Goal: Answer question/provide support: Share knowledge or assist other users

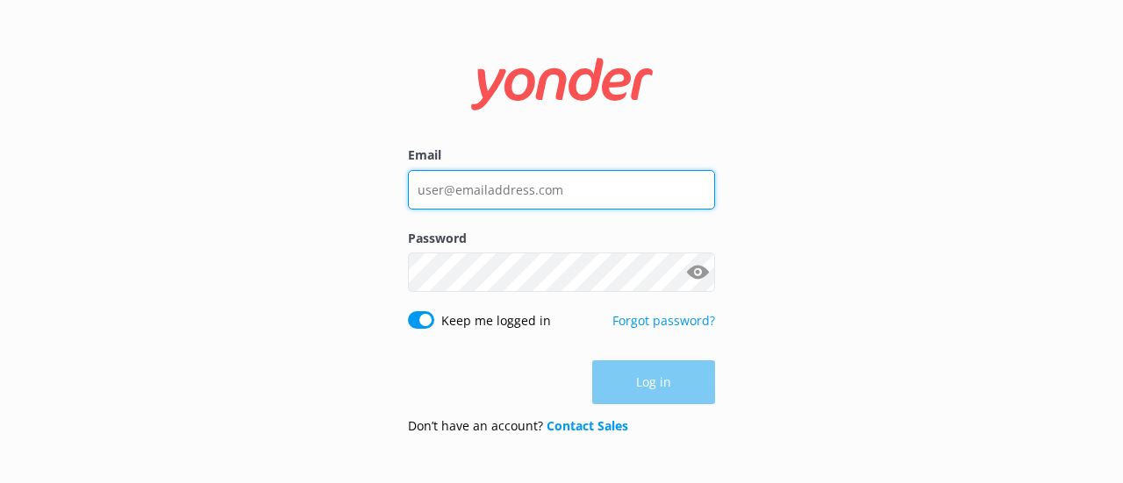
type input "[EMAIL_ADDRESS][DOMAIN_NAME]"
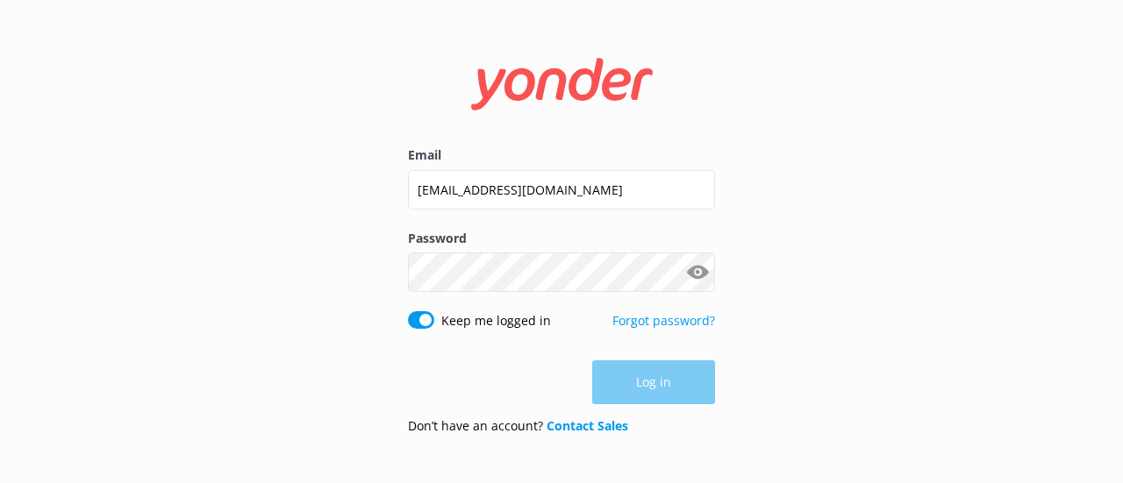
click at [646, 378] on div "Log in" at bounding box center [561, 383] width 307 height 44
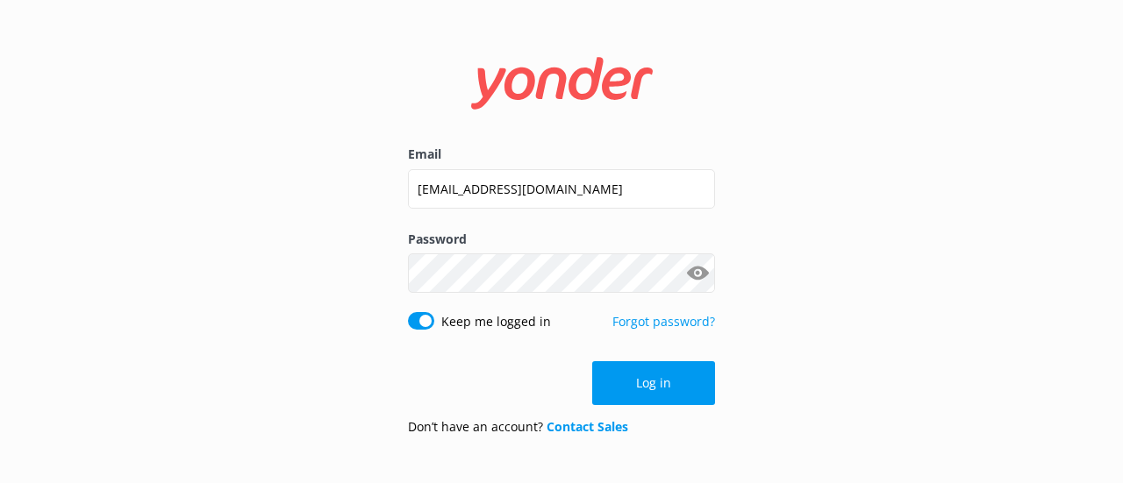
click at [646, 378] on button "Log in" at bounding box center [653, 383] width 123 height 44
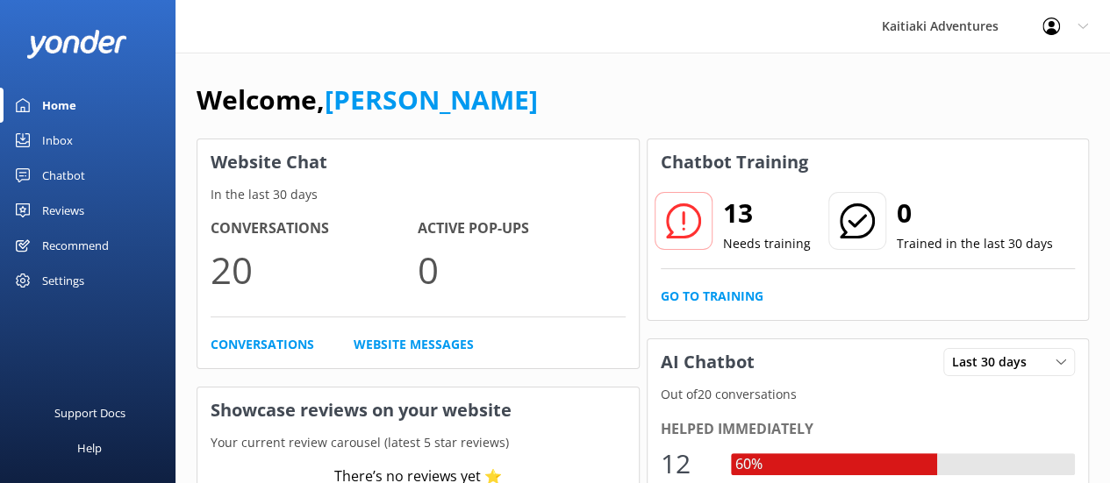
click at [62, 138] on div "Inbox" at bounding box center [57, 140] width 31 height 35
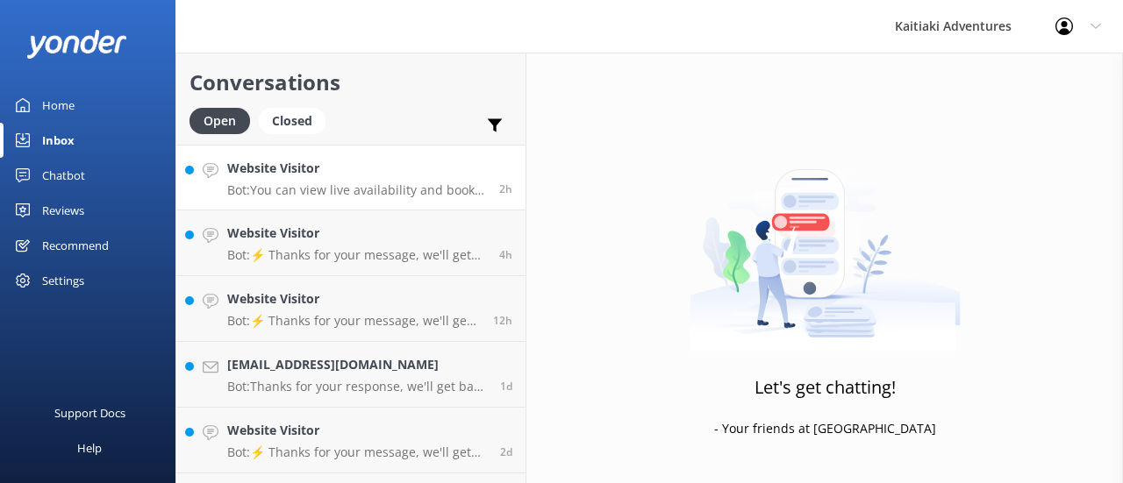
click at [347, 176] on h4 "Website Visitor" at bounding box center [356, 168] width 259 height 19
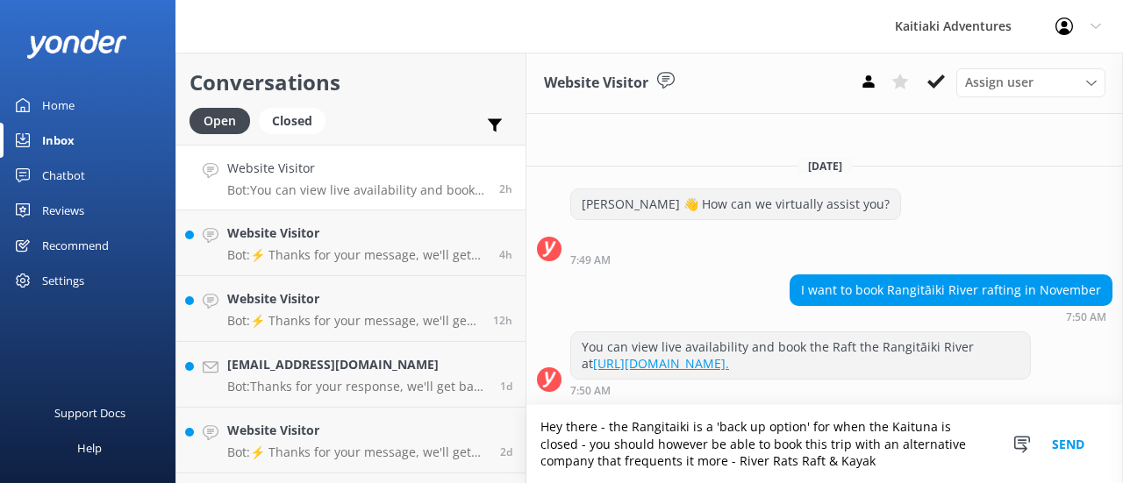
type textarea "Hey there - the Rangitaiki is a 'back up option' for when the Kaituna is closed…"
click at [1067, 439] on button "Send" at bounding box center [1068, 444] width 66 height 78
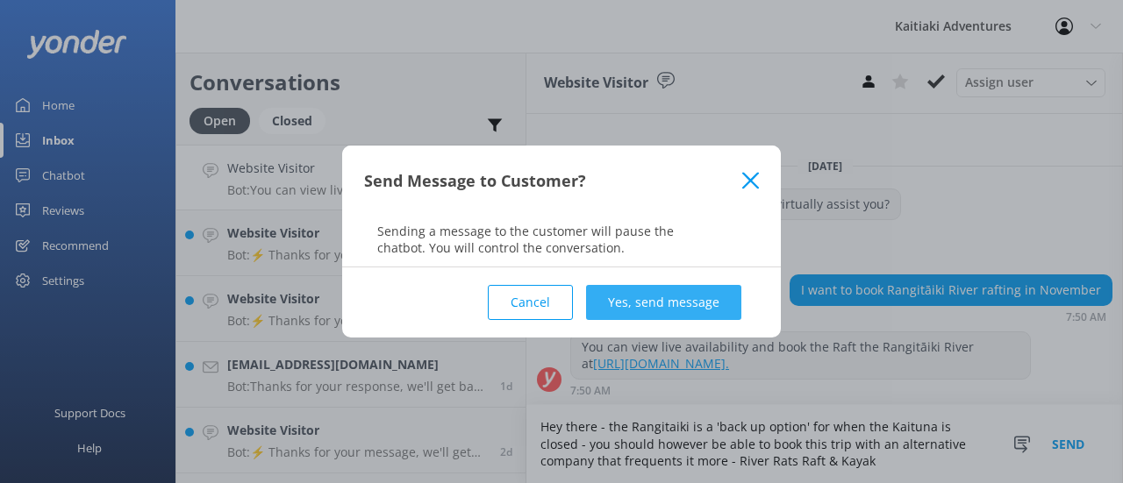
click at [719, 299] on button "Yes, send message" at bounding box center [663, 302] width 155 height 35
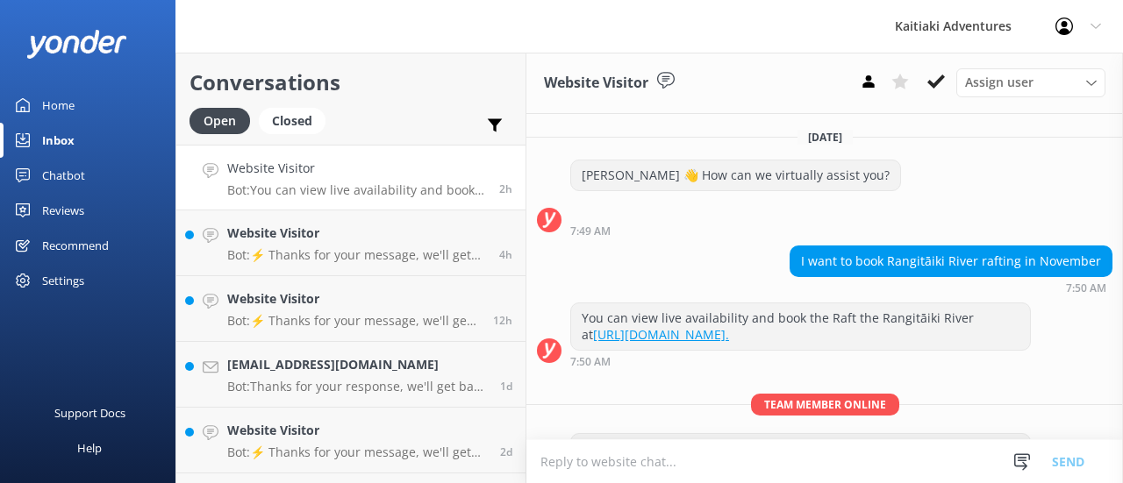
scroll to position [82, 0]
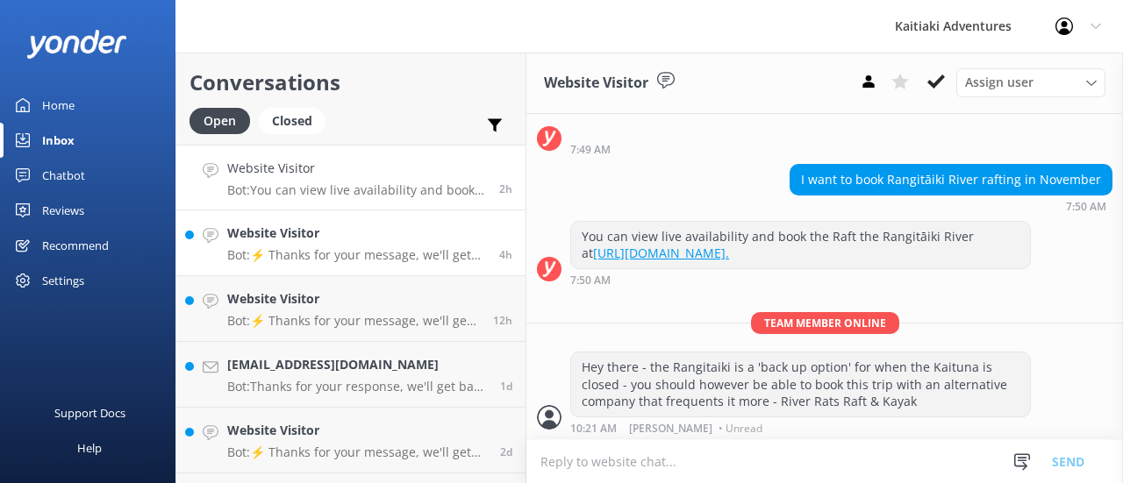
click at [331, 237] on h4 "Website Visitor" at bounding box center [356, 233] width 259 height 19
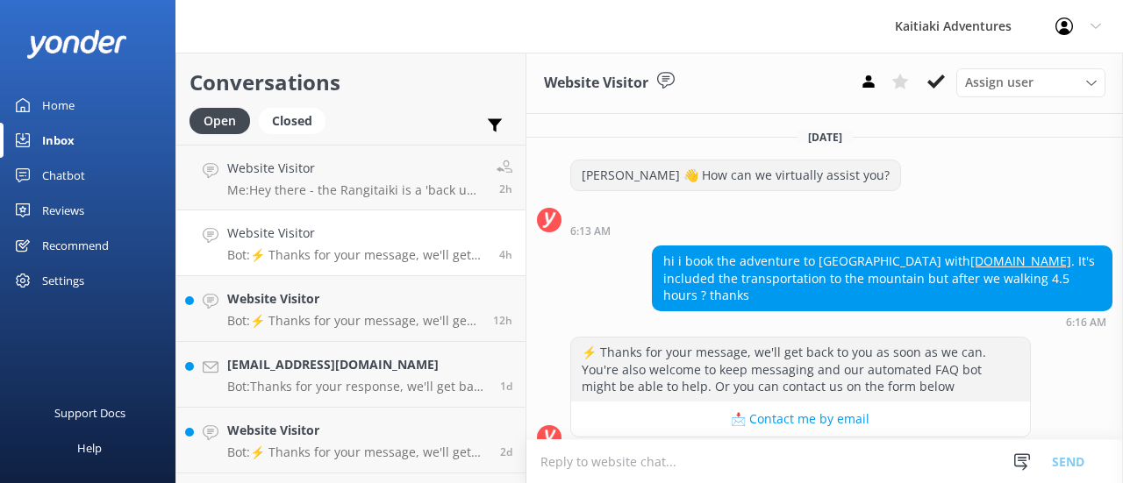
scroll to position [4, 0]
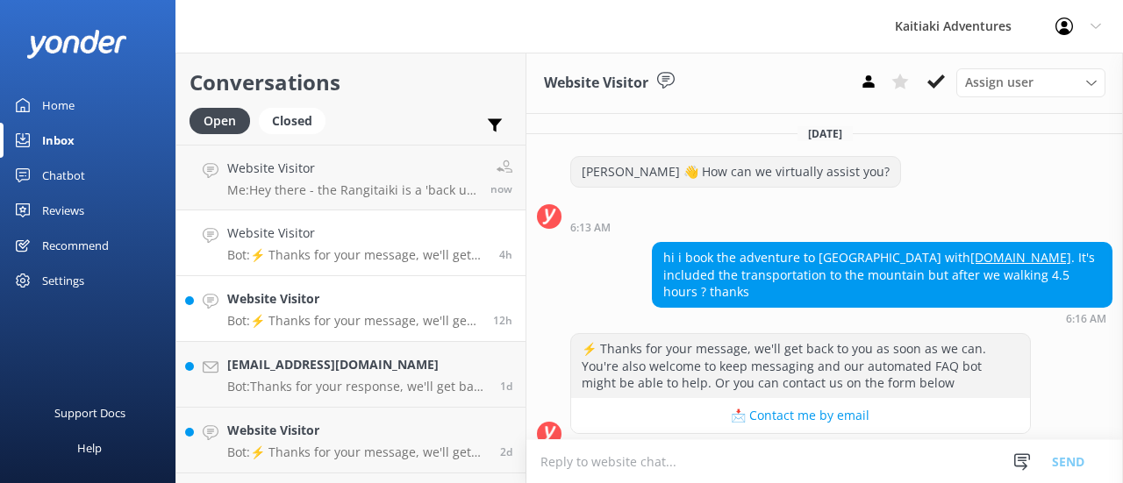
click at [278, 307] on h4 "Website Visitor" at bounding box center [353, 298] width 253 height 19
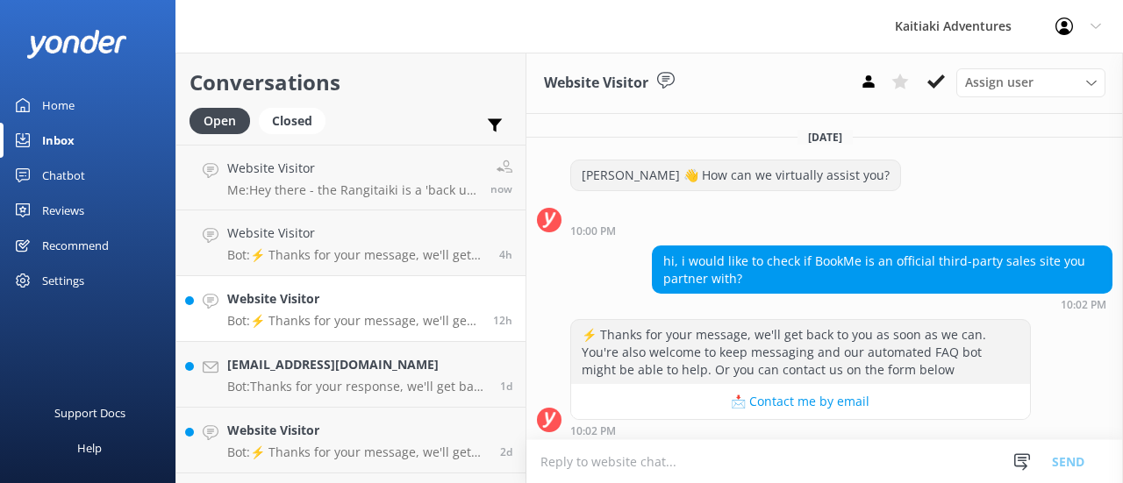
scroll to position [4, 0]
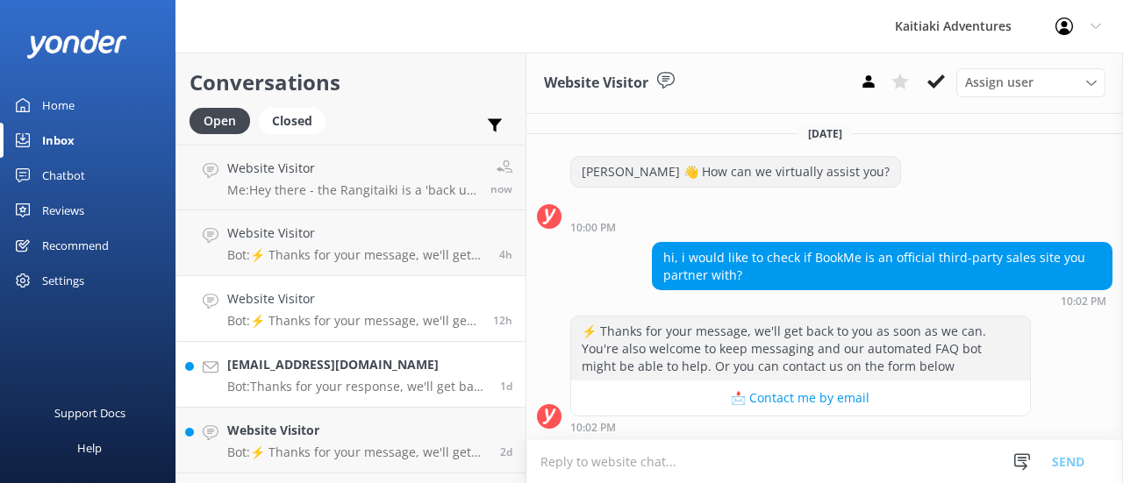
click at [300, 369] on h4 "[EMAIL_ADDRESS][DOMAIN_NAME]" at bounding box center [357, 364] width 260 height 19
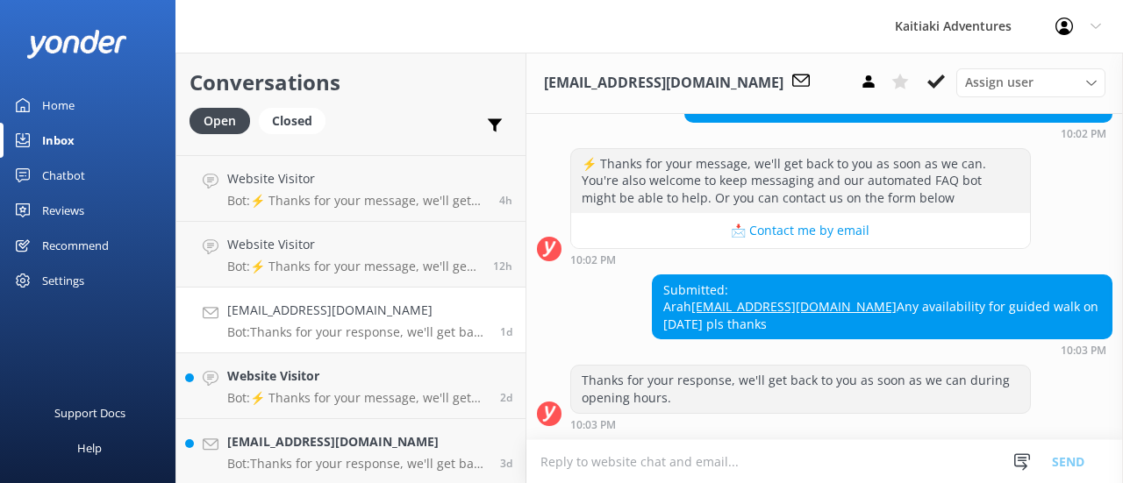
scroll to position [55, 0]
click at [296, 403] on p "Bot: ⚡ Thanks for your message, we'll get back to you as soon as we can. You're…" at bounding box center [357, 397] width 260 height 16
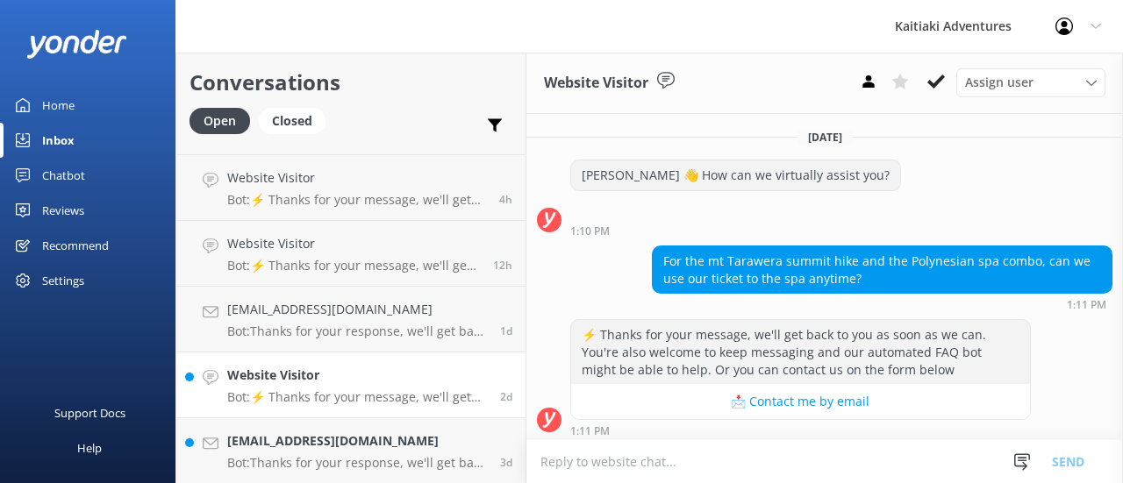
scroll to position [4, 0]
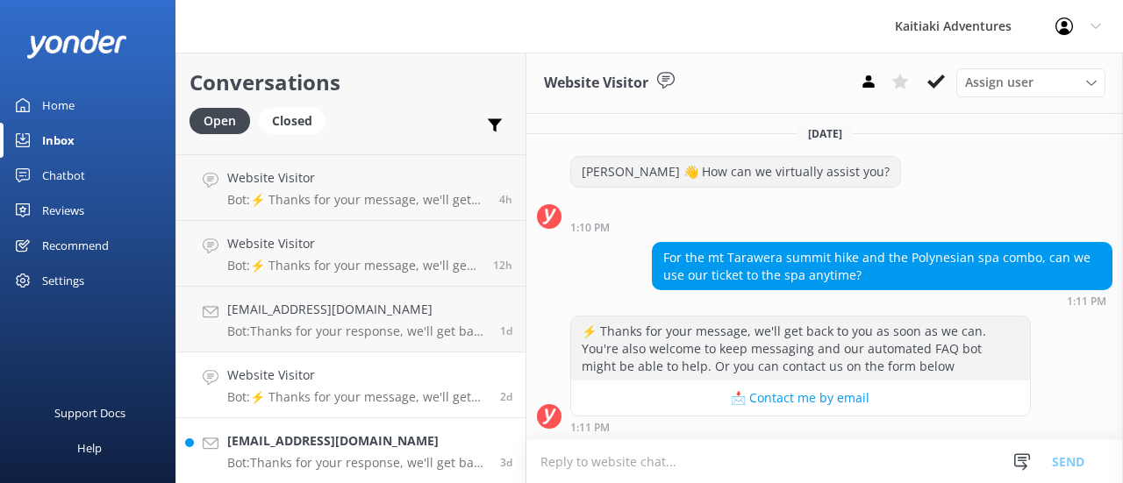
click at [322, 445] on h4 "[EMAIL_ADDRESS][DOMAIN_NAME]" at bounding box center [357, 441] width 260 height 19
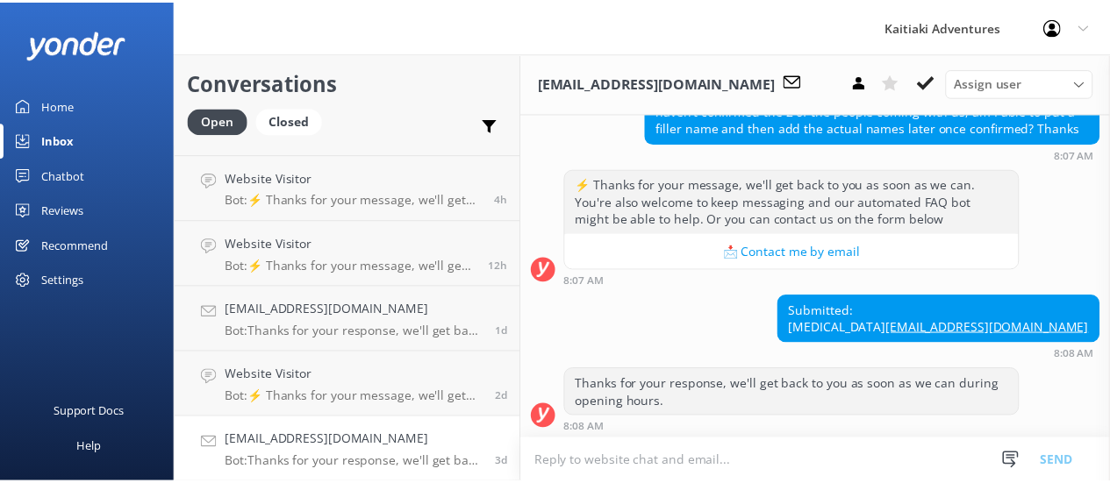
scroll to position [184, 0]
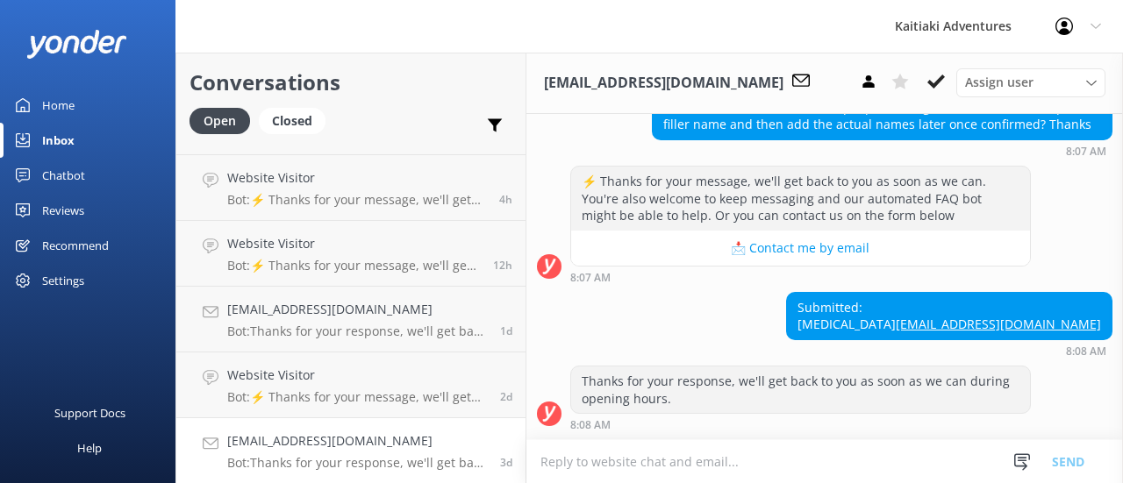
click at [59, 103] on div "Home" at bounding box center [58, 105] width 32 height 35
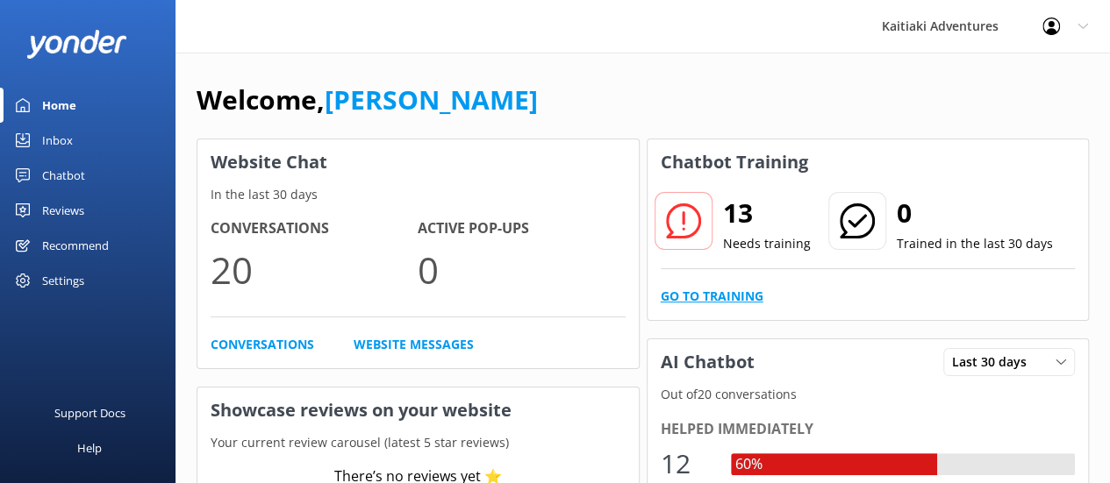
click at [693, 294] on link "Go to Training" at bounding box center [711, 296] width 103 height 19
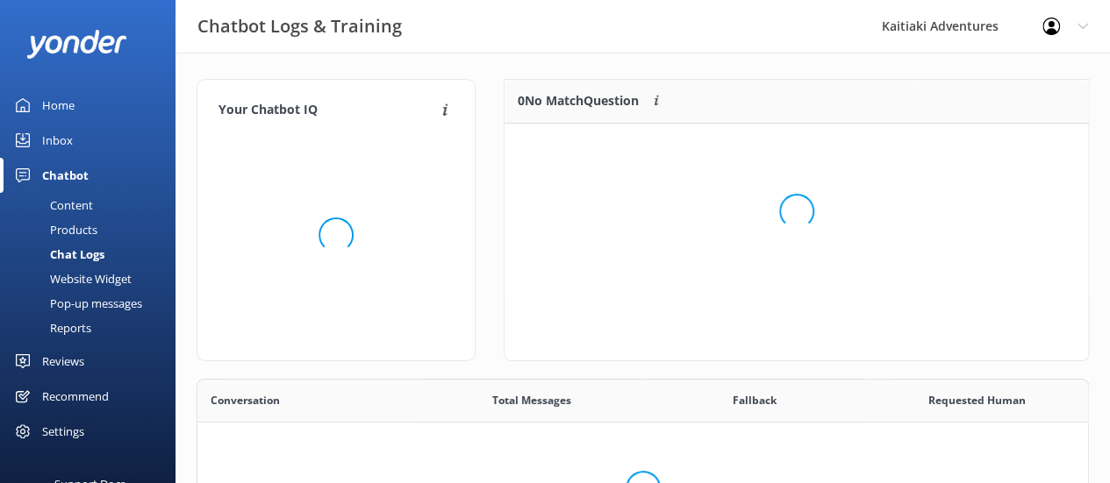
scroll to position [601, 877]
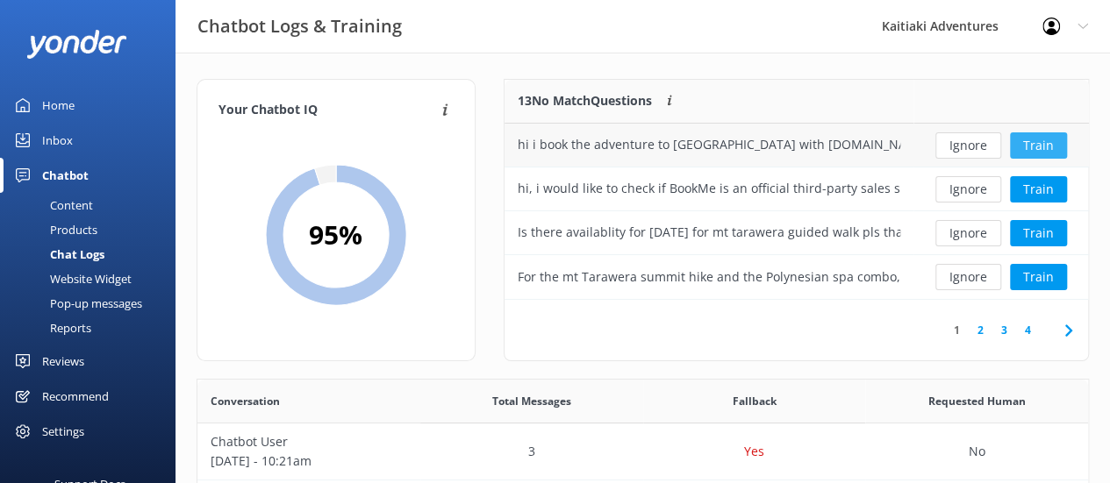
click at [1048, 144] on button "Train" at bounding box center [1038, 145] width 57 height 26
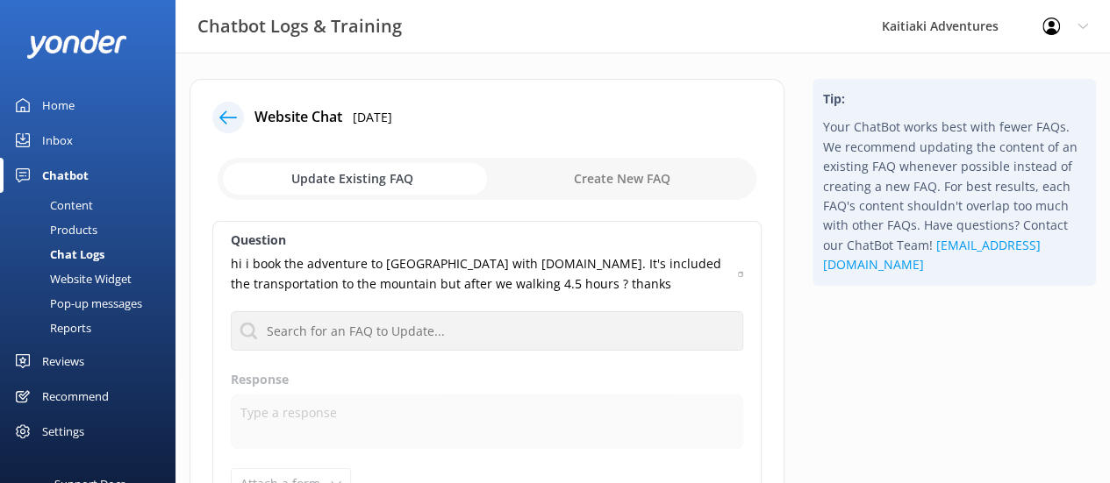
click at [590, 174] on input "checkbox" at bounding box center [487, 179] width 539 height 42
checkbox input "true"
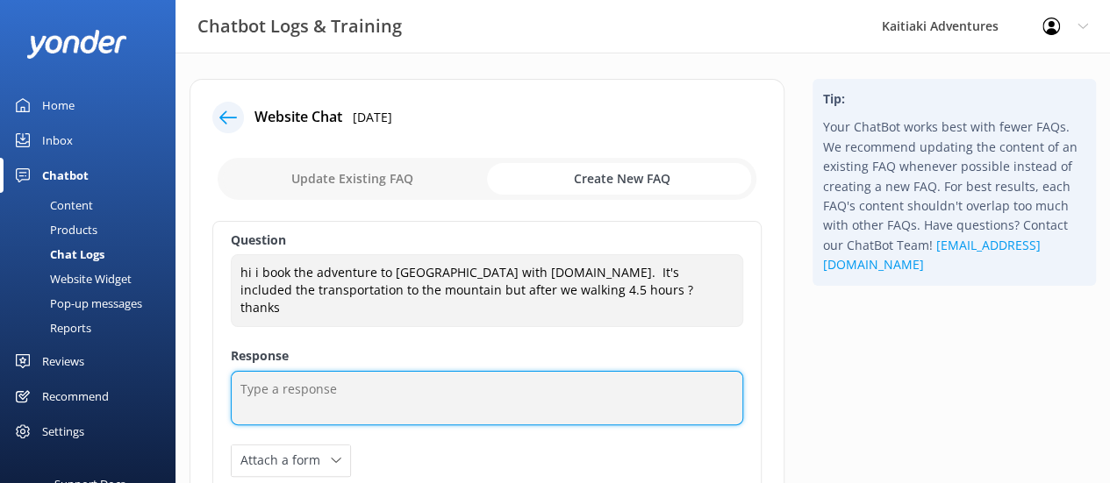
click at [330, 371] on textarea at bounding box center [487, 398] width 512 height 54
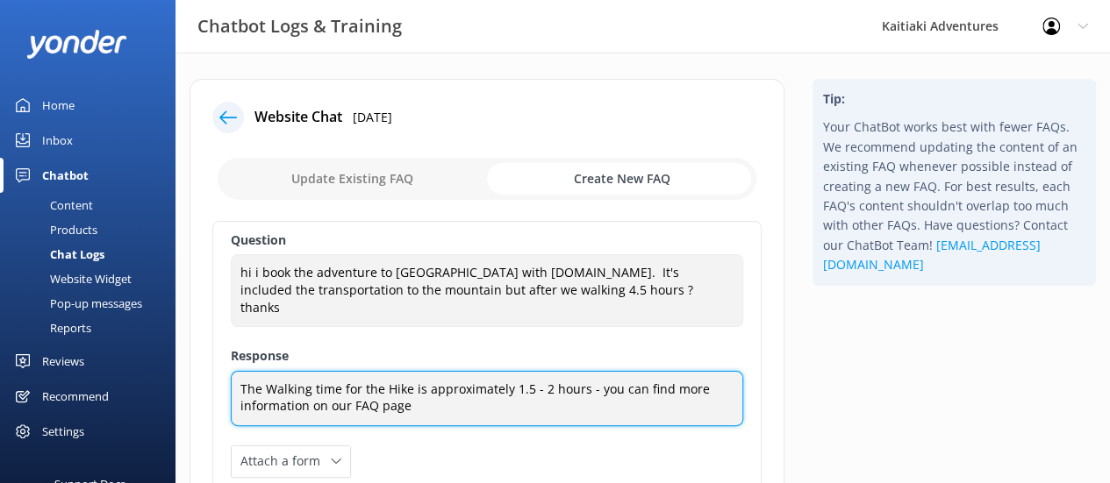
type textarea "The Walking time for the Hike is approximately 1.5 - 2 hours - you can find mor…"
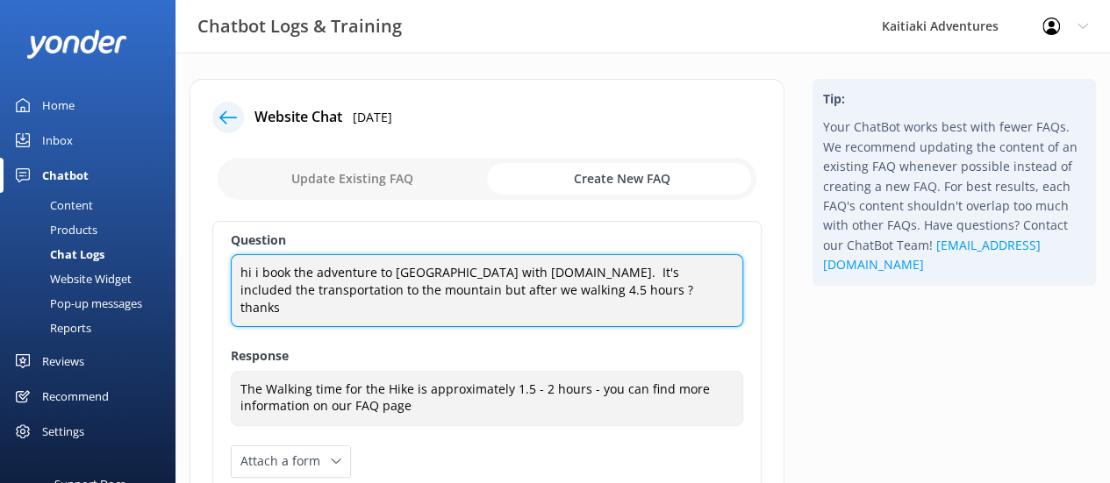
drag, startPoint x: 574, startPoint y: 273, endPoint x: 465, endPoint y: 271, distance: 108.8
click at [465, 271] on textarea "hi i book the adventure to [GEOGRAPHIC_DATA] with [DOMAIN_NAME]. It's included …" at bounding box center [487, 290] width 512 height 73
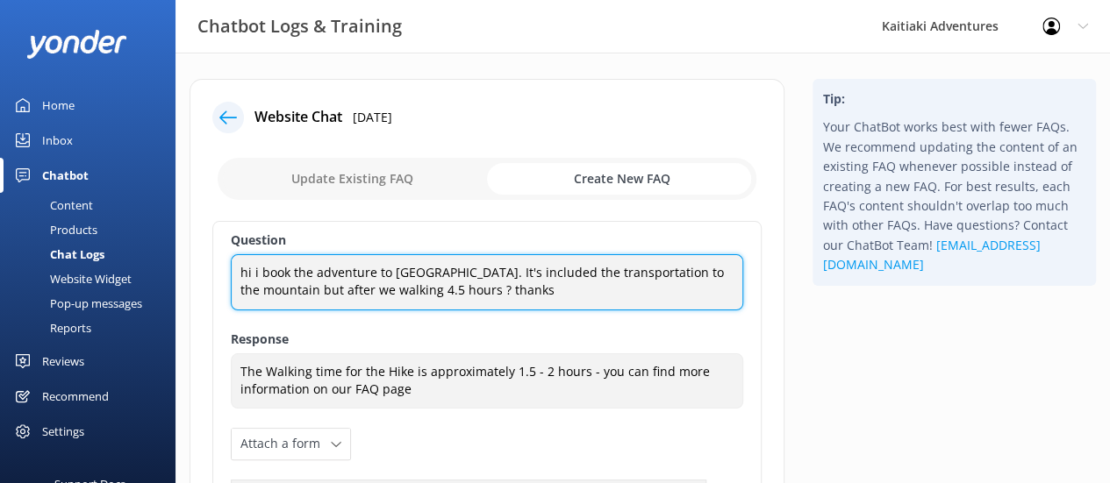
drag, startPoint x: 547, startPoint y: 281, endPoint x: 470, endPoint y: 267, distance: 78.5
click at [470, 267] on textarea "hi i book the adventure to [GEOGRAPHIC_DATA]. It's included the transportation …" at bounding box center [487, 281] width 512 height 55
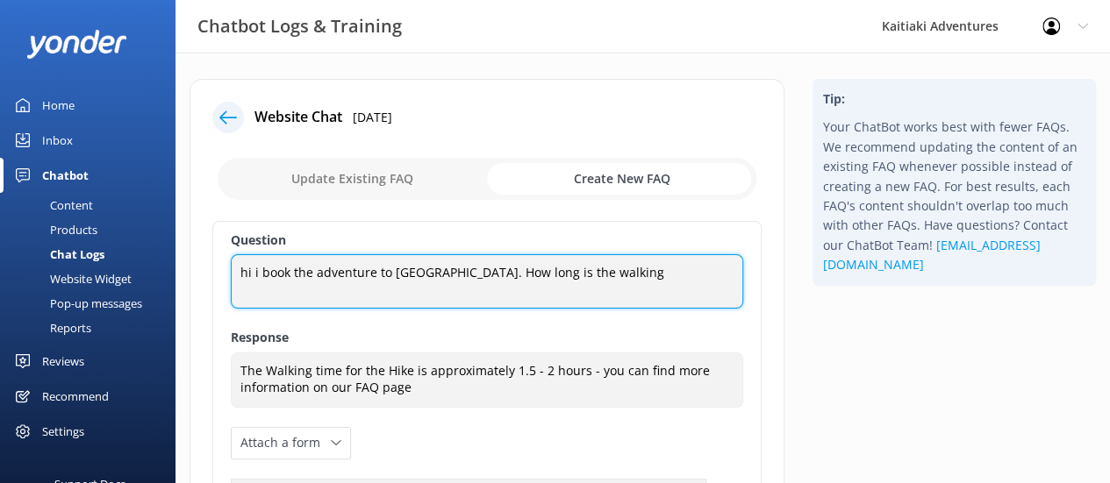
click at [469, 275] on textarea "hi i book the adventure to [GEOGRAPHIC_DATA]. How long is the walking" at bounding box center [487, 281] width 512 height 54
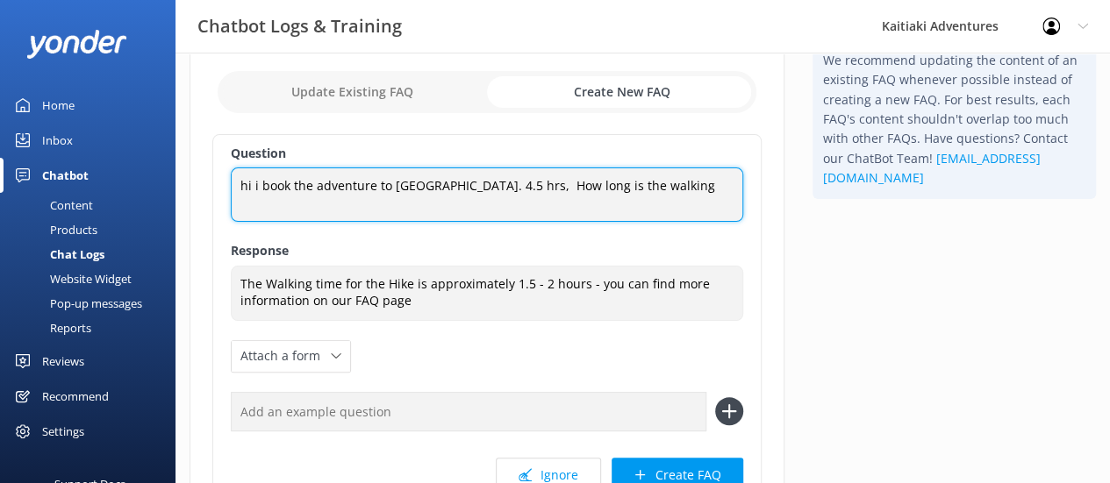
scroll to position [88, 0]
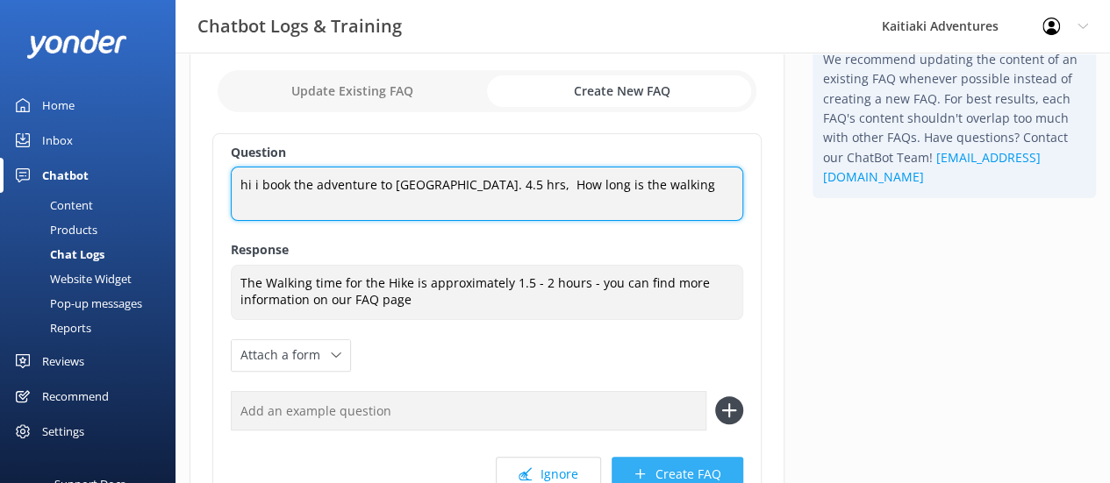
type textarea "hi i book the adventure to [GEOGRAPHIC_DATA]. 4.5 hrs, How long is the walking"
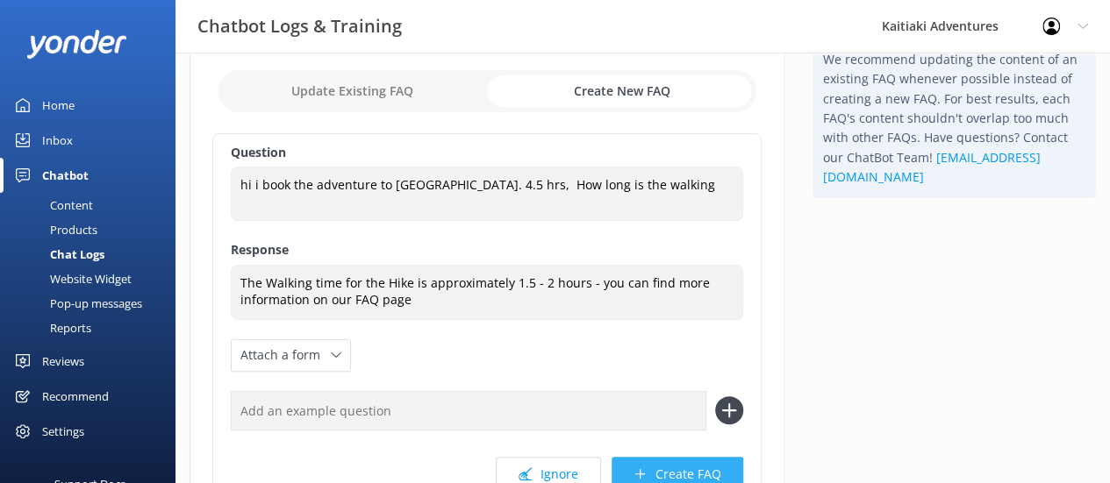
click at [681, 468] on button "Create FAQ" at bounding box center [677, 474] width 132 height 35
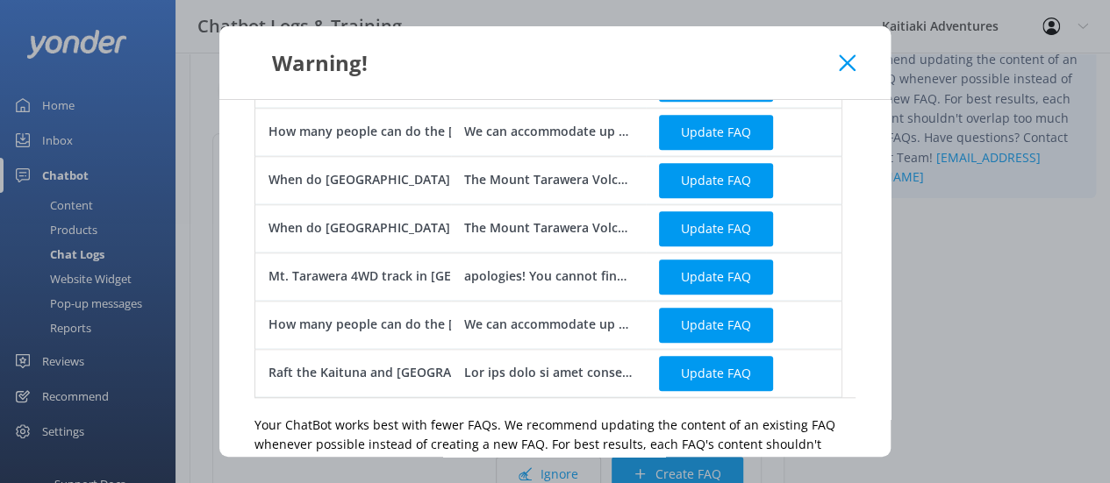
scroll to position [889, 0]
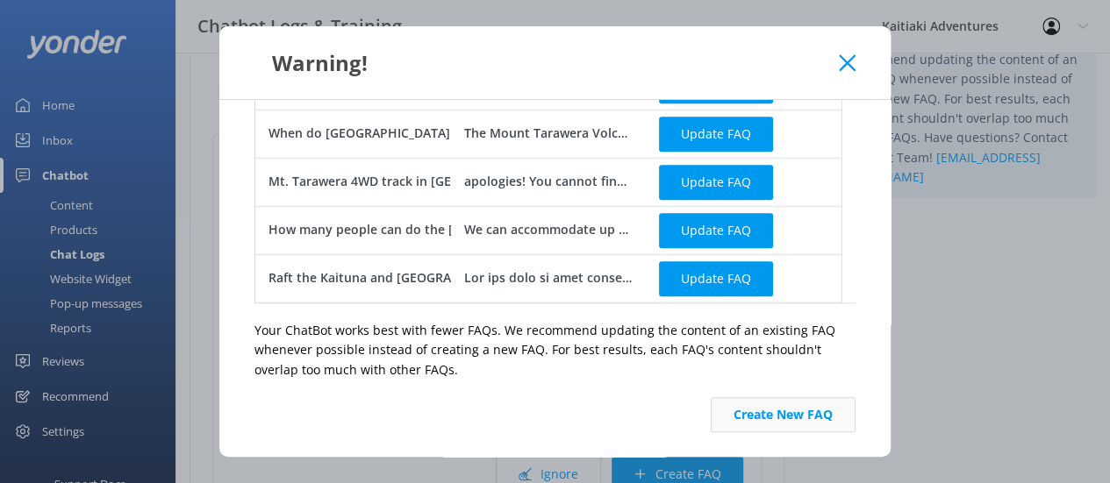
click at [789, 417] on button "Create New FAQ" at bounding box center [782, 414] width 145 height 35
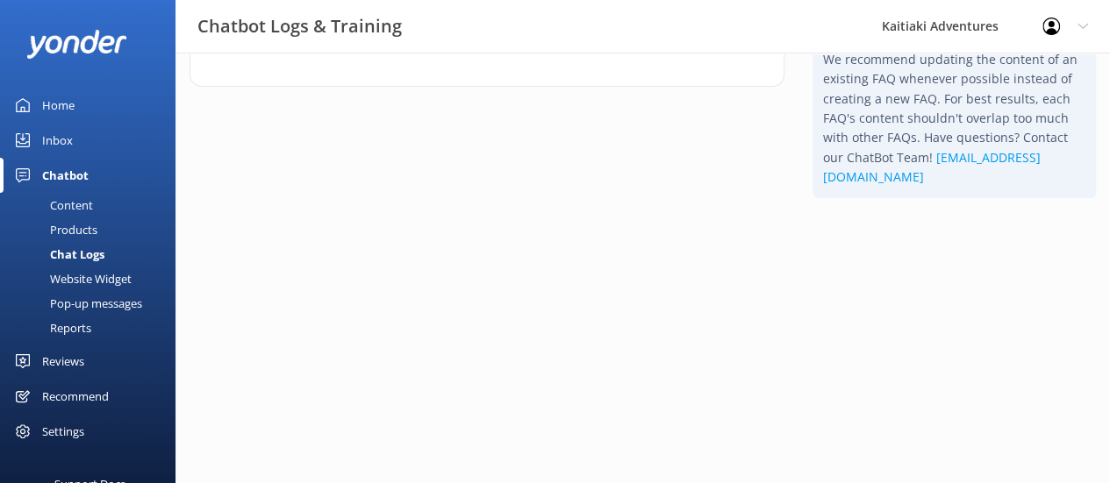
scroll to position [0, 0]
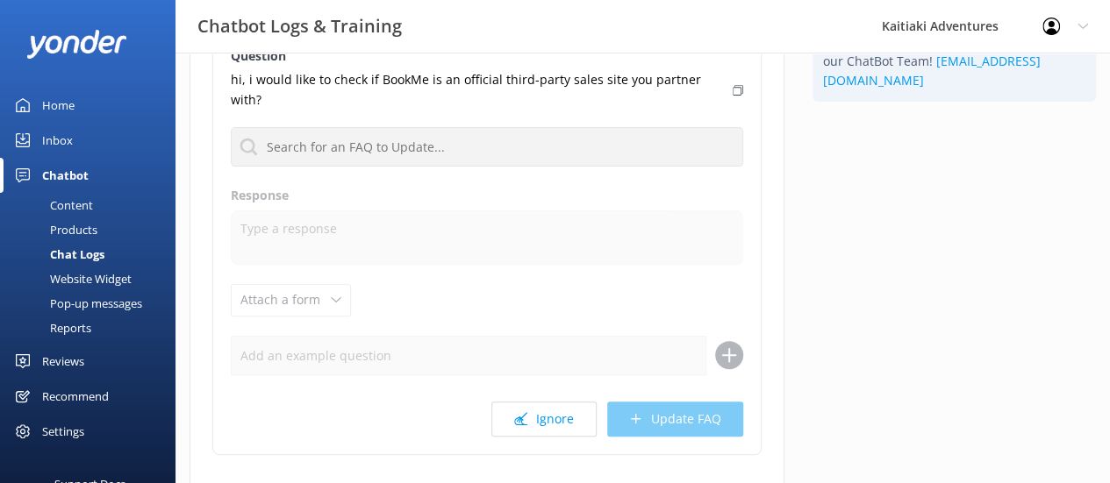
scroll to position [186, 0]
click at [553, 400] on button "Ignore" at bounding box center [543, 417] width 105 height 35
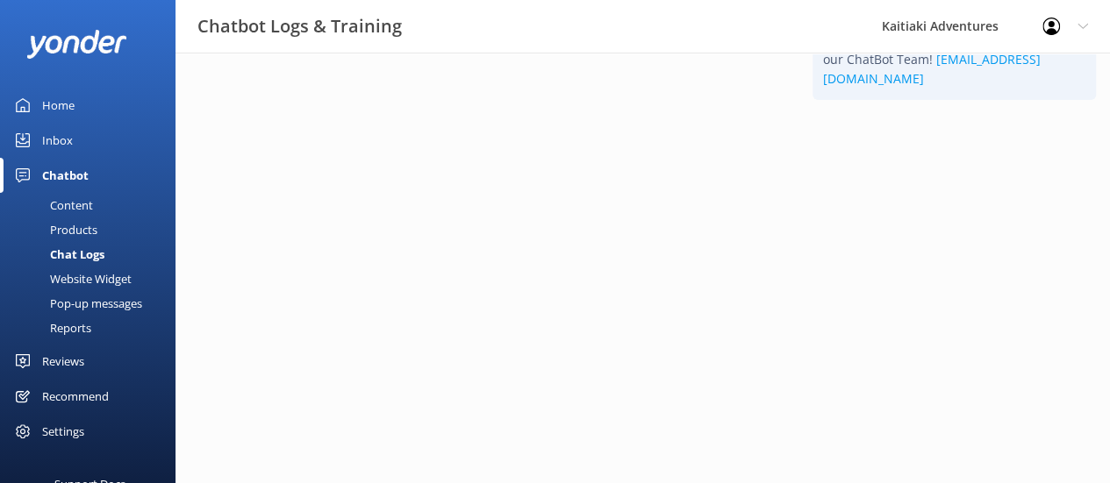
scroll to position [0, 0]
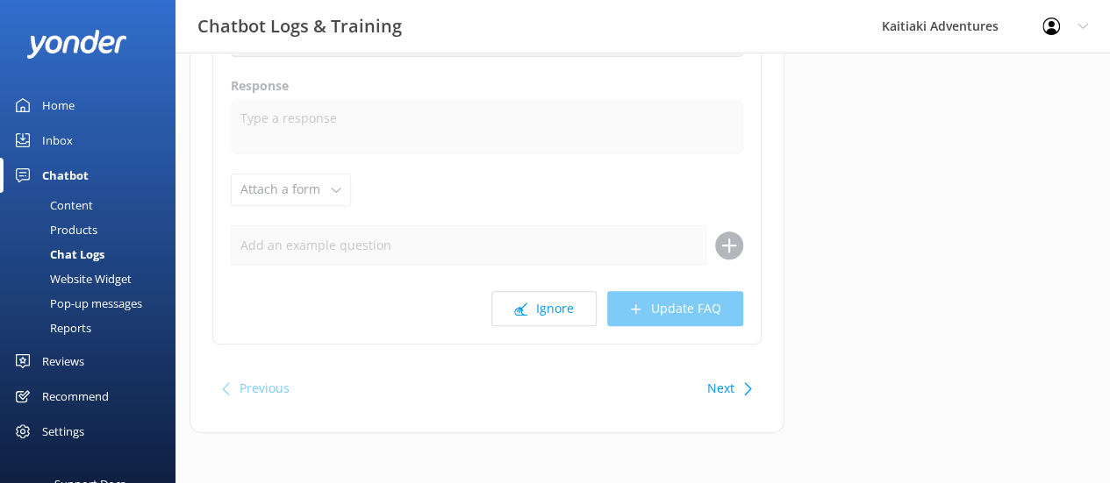
scroll to position [275, 0]
click at [511, 311] on button "Ignore" at bounding box center [543, 307] width 105 height 35
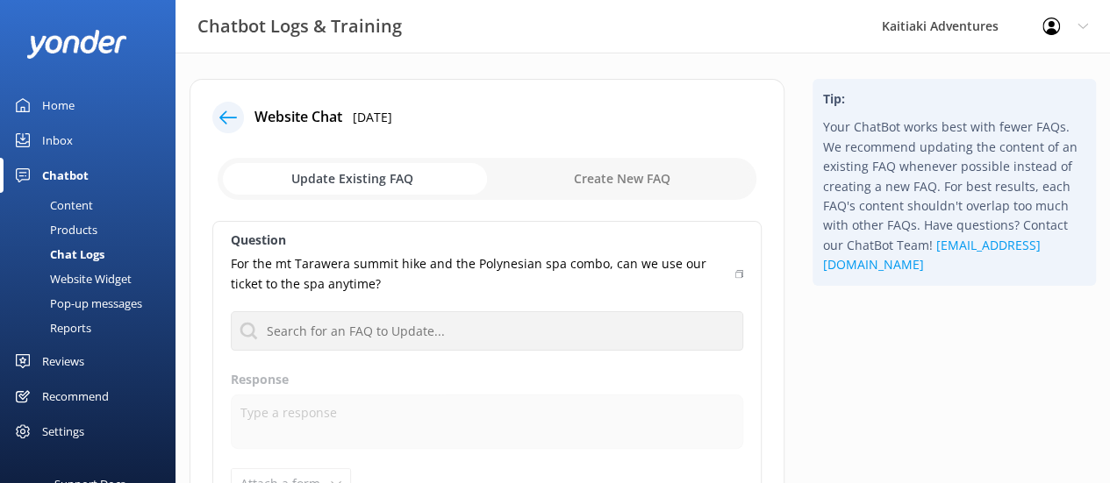
scroll to position [129, 0]
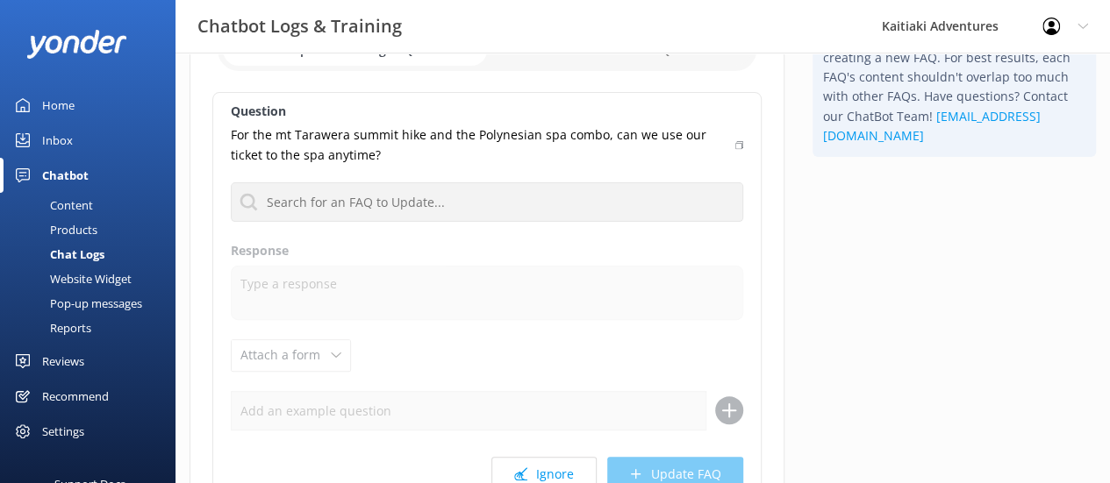
click at [589, 61] on input "checkbox" at bounding box center [487, 50] width 539 height 42
checkbox input "true"
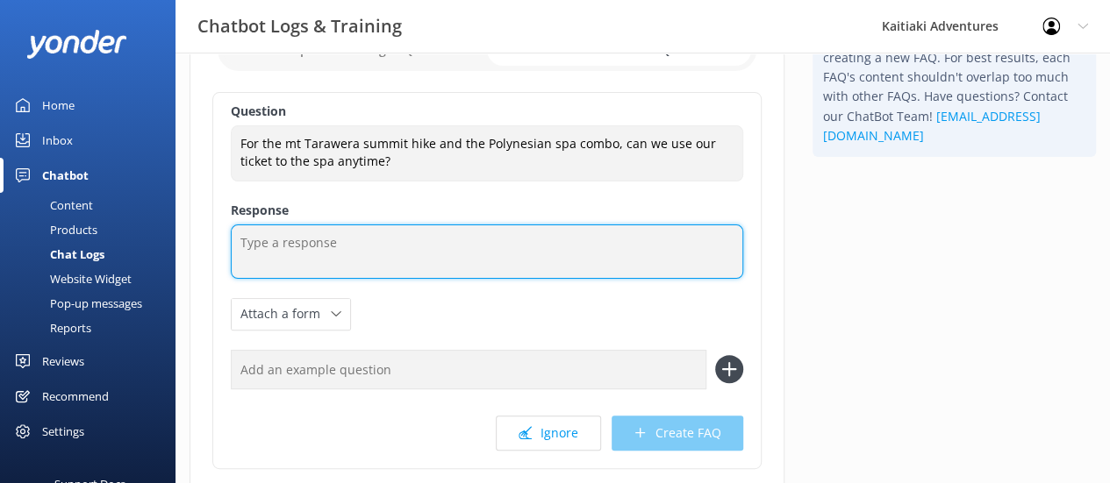
click at [315, 250] on textarea at bounding box center [487, 252] width 512 height 54
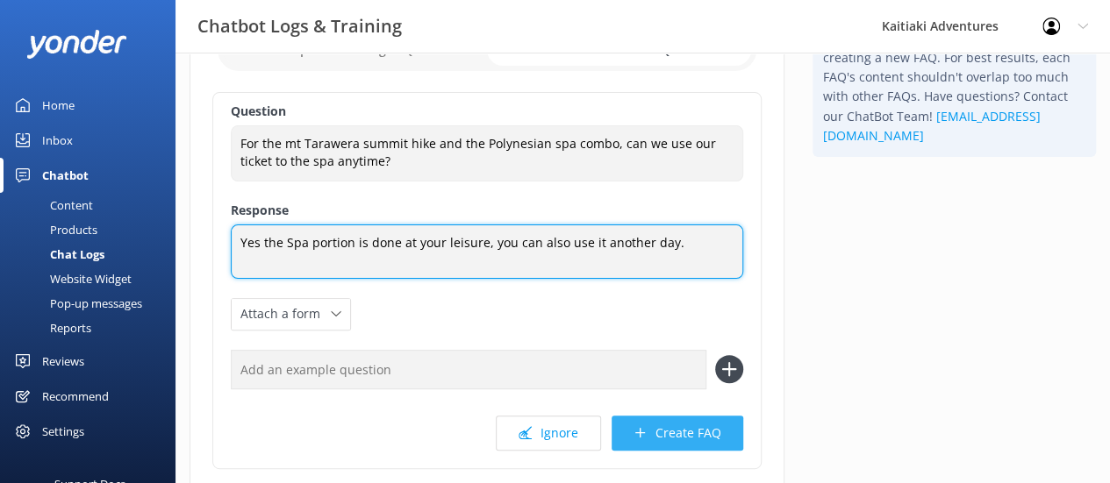
type textarea "Yes the Spa portion is done at your leisure, you can also use it another day."
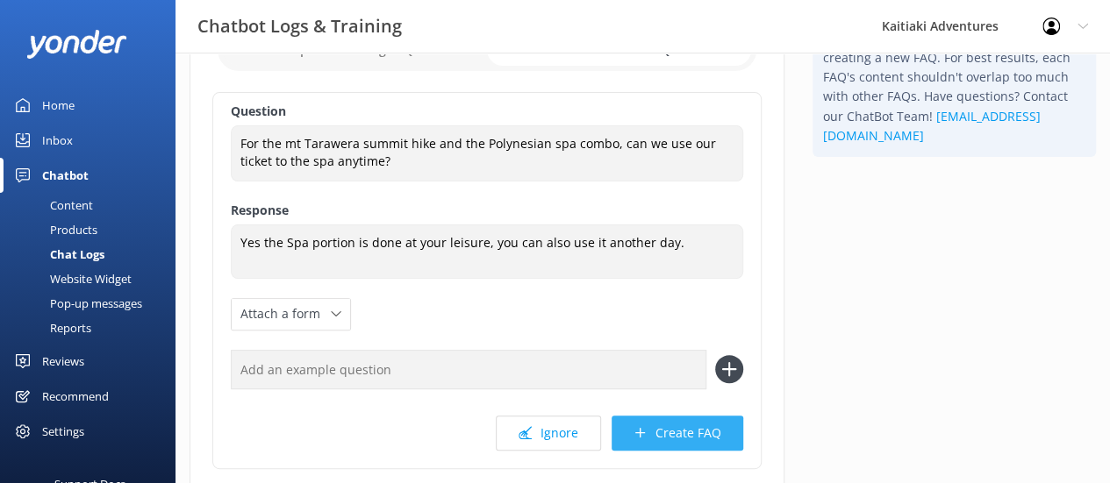
click at [688, 427] on button "Create FAQ" at bounding box center [677, 433] width 132 height 35
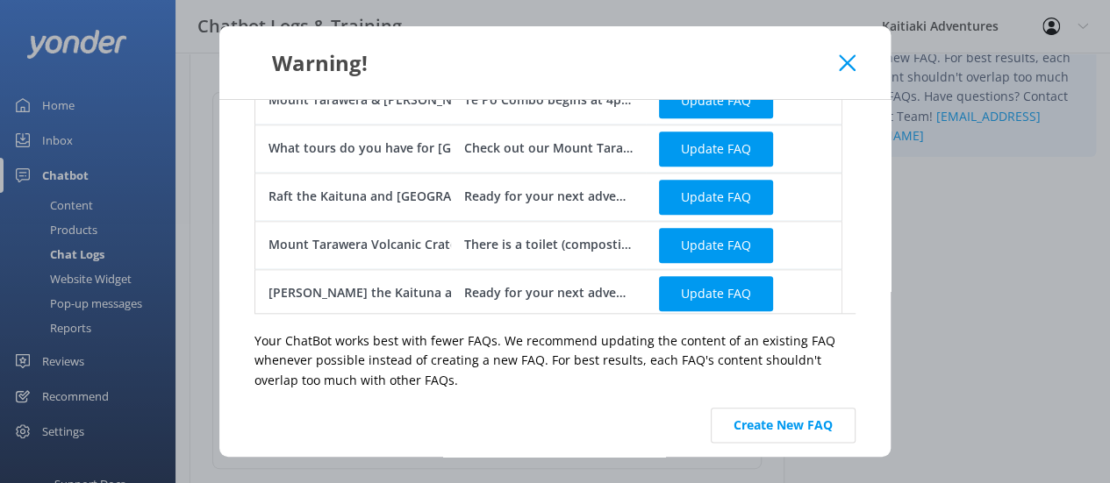
scroll to position [933, 0]
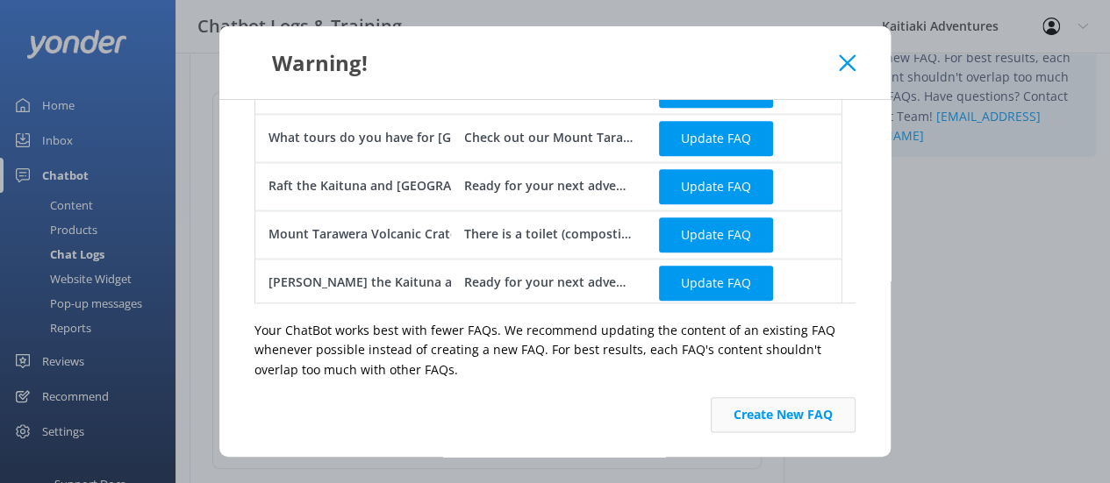
click at [790, 410] on button "Create New FAQ" at bounding box center [782, 414] width 145 height 35
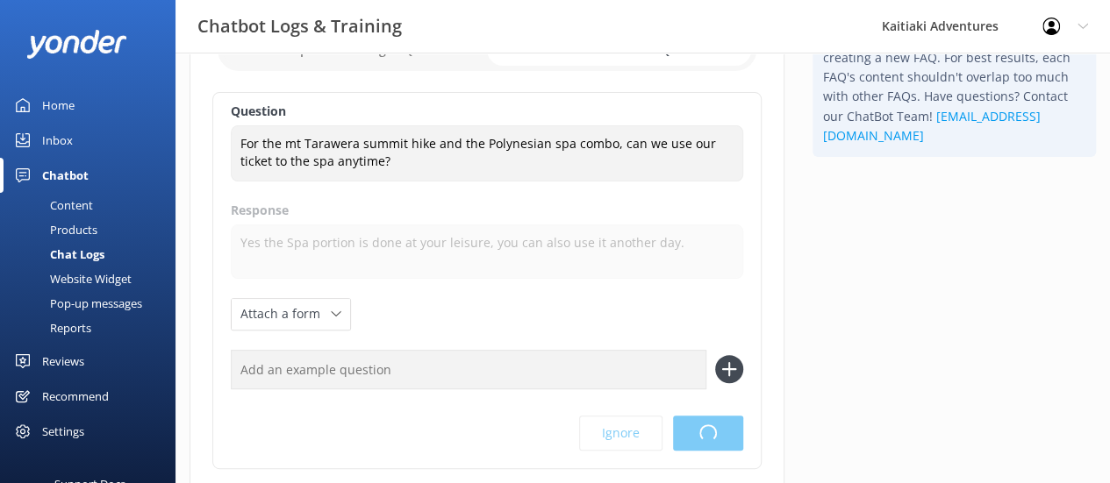
scroll to position [0, 0]
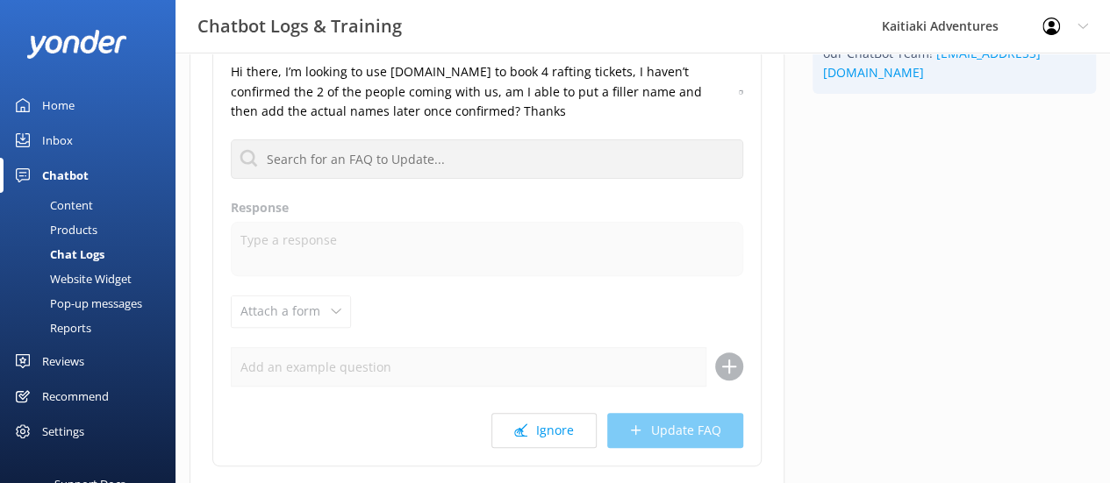
scroll to position [195, 0]
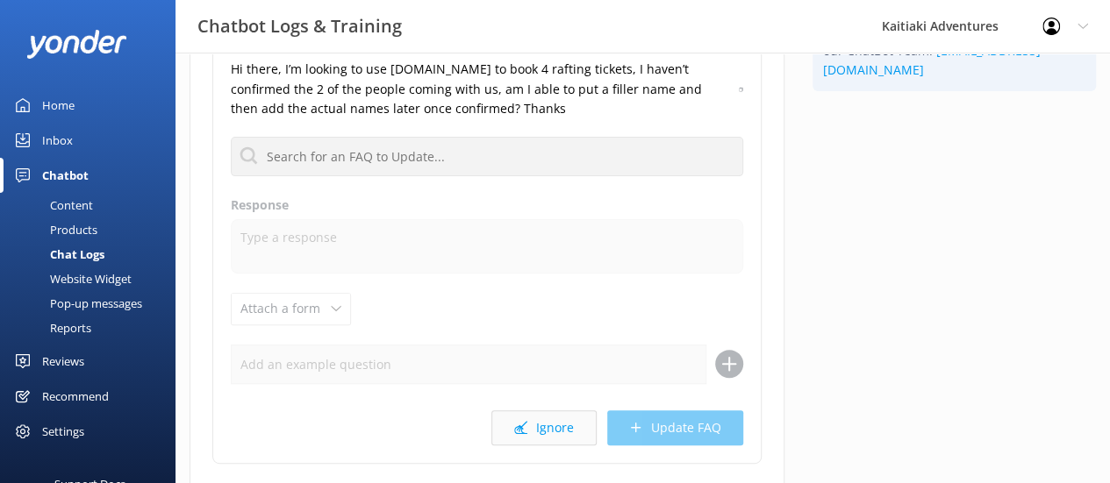
click at [568, 423] on button "Ignore" at bounding box center [543, 428] width 105 height 35
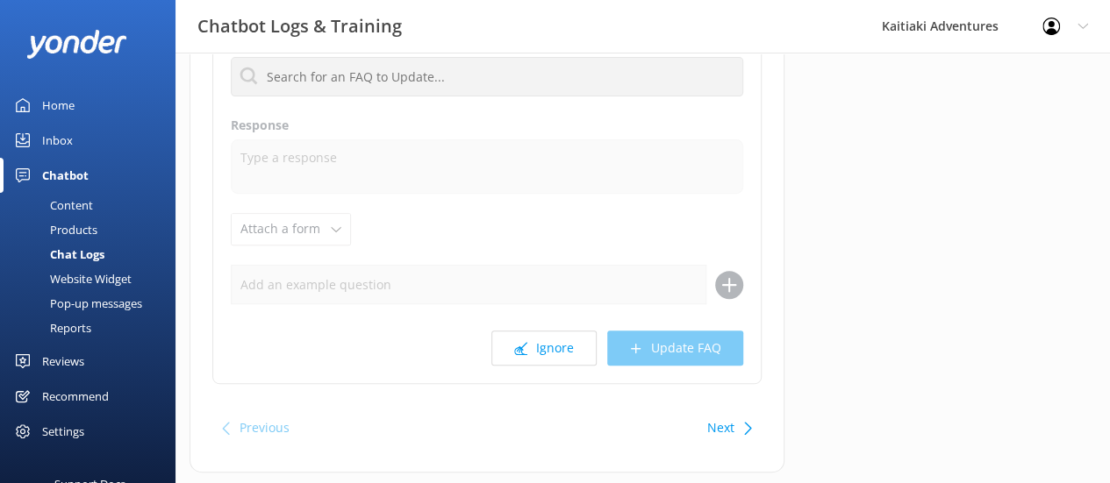
scroll to position [239, 0]
click at [521, 343] on use at bounding box center [520, 344] width 13 height 13
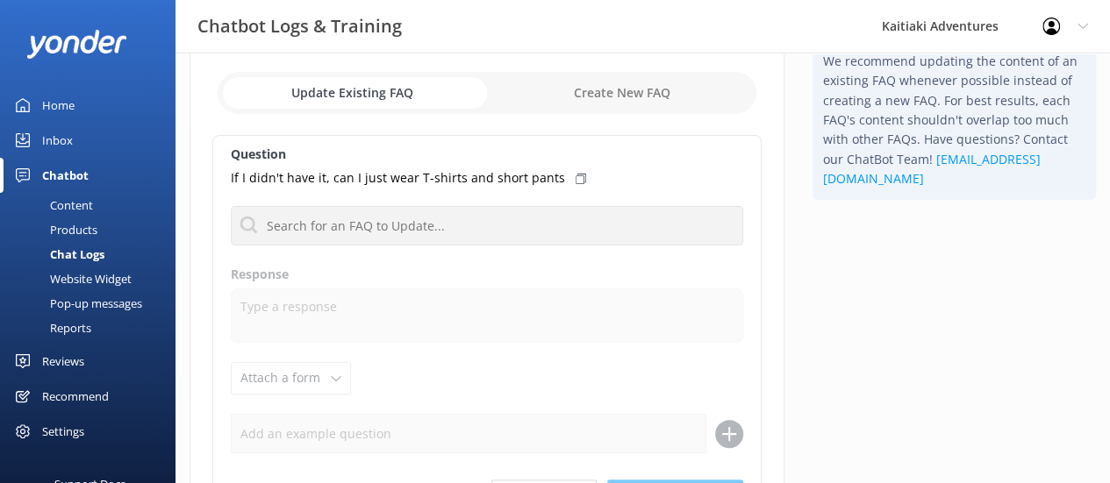
scroll to position [179, 0]
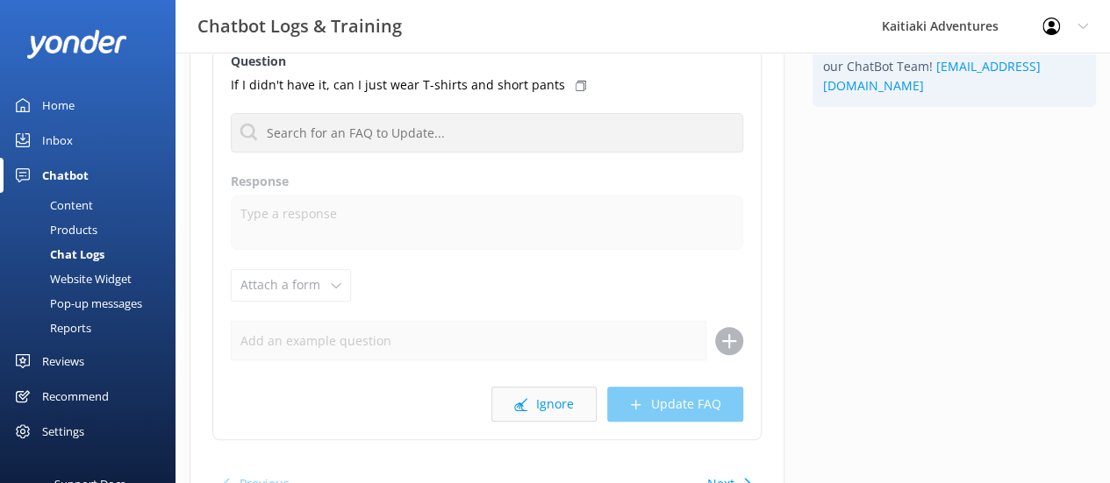
click at [524, 408] on use at bounding box center [520, 404] width 13 height 13
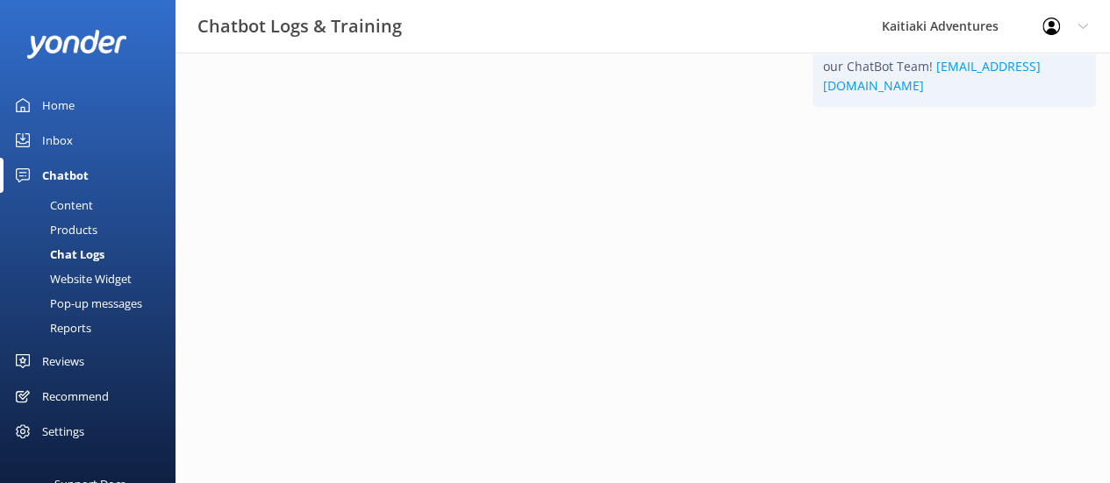
scroll to position [0, 0]
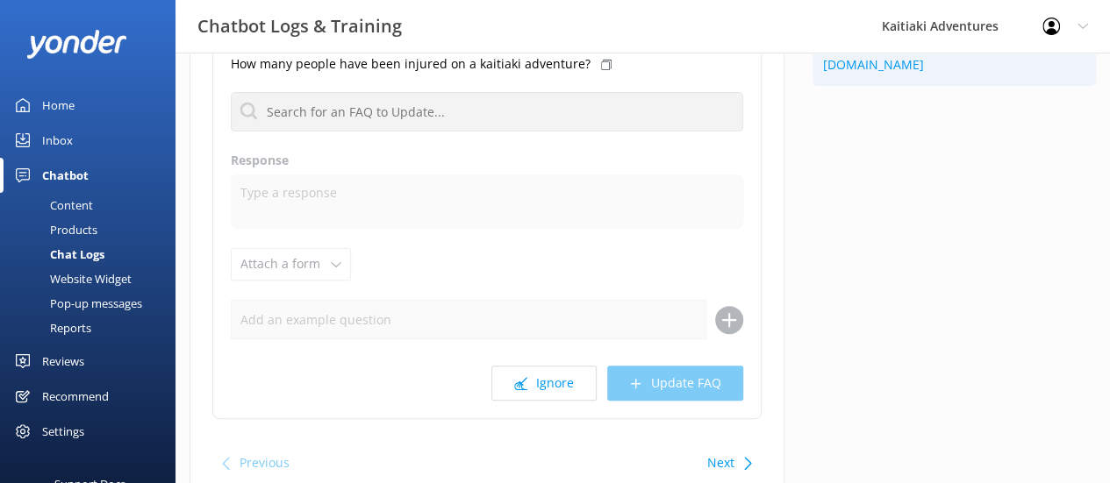
scroll to position [208, 0]
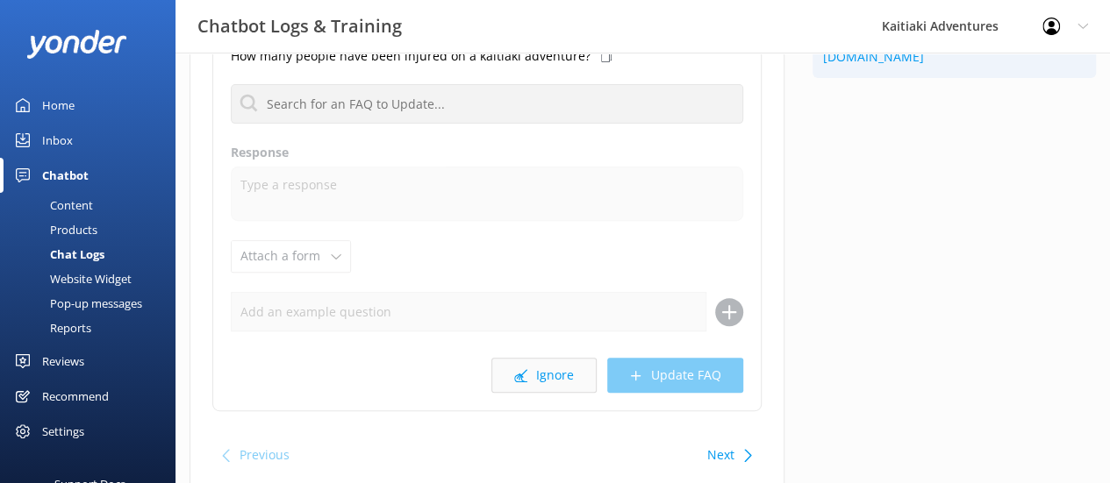
click at [546, 373] on button "Ignore" at bounding box center [543, 375] width 105 height 35
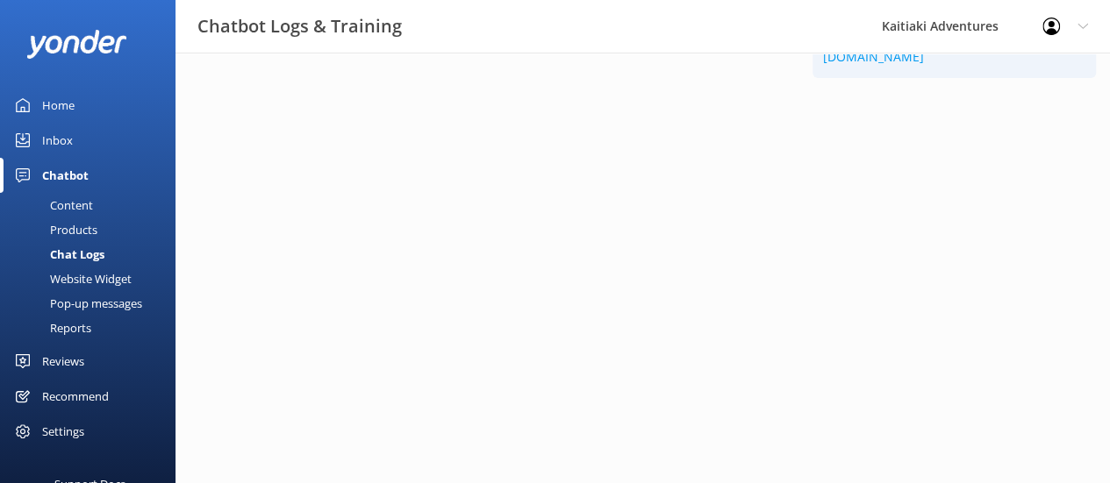
scroll to position [0, 0]
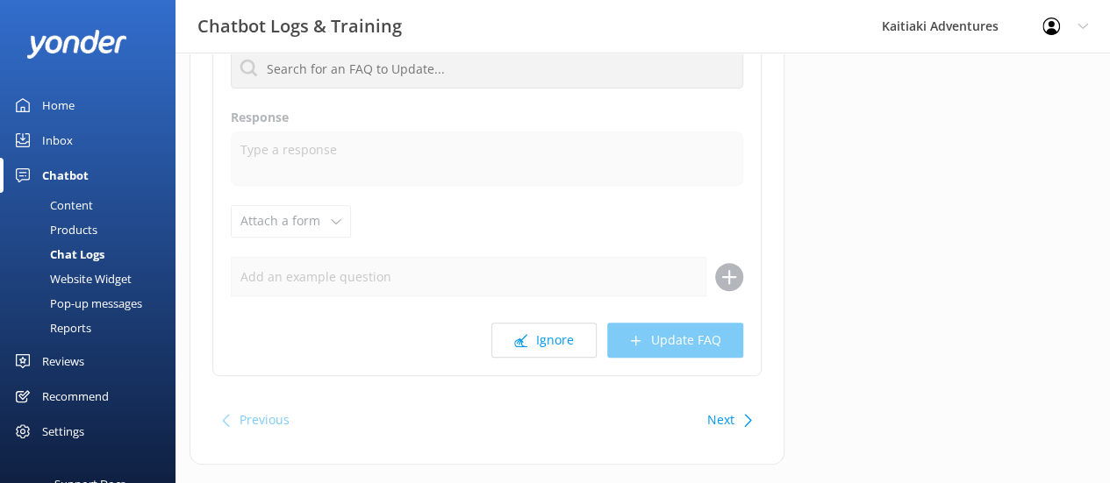
scroll to position [255, 0]
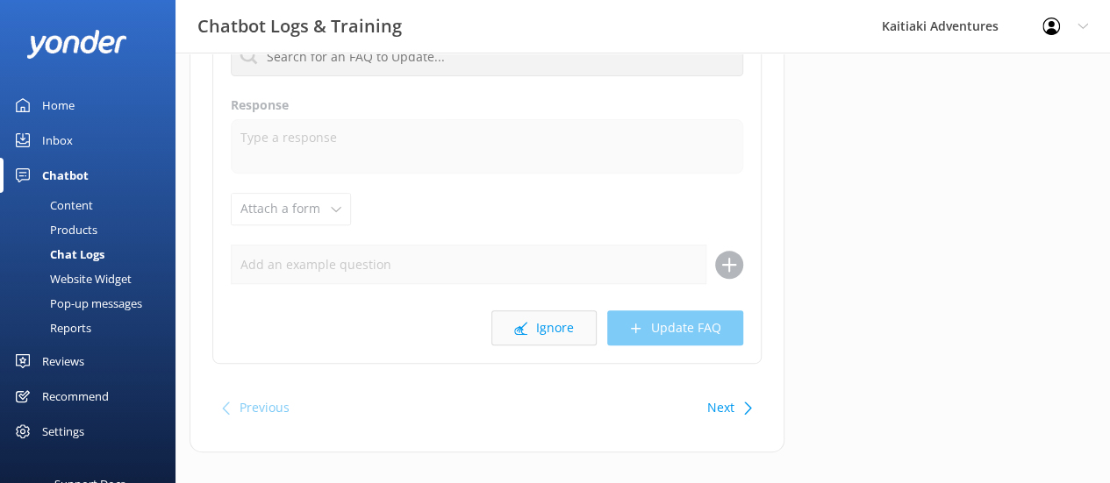
click at [555, 323] on button "Ignore" at bounding box center [543, 328] width 105 height 35
click at [562, 332] on button "Ignore" at bounding box center [543, 324] width 105 height 35
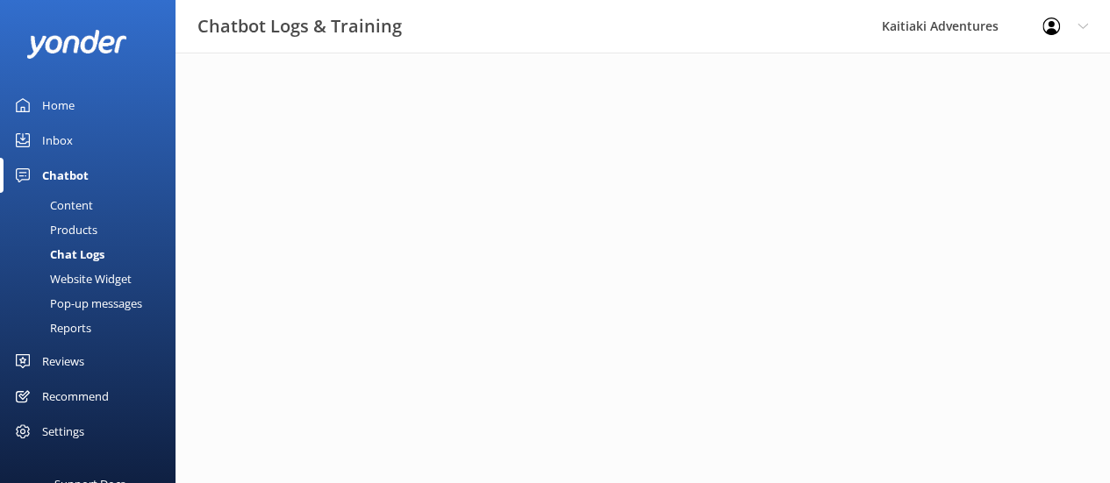
scroll to position [0, 0]
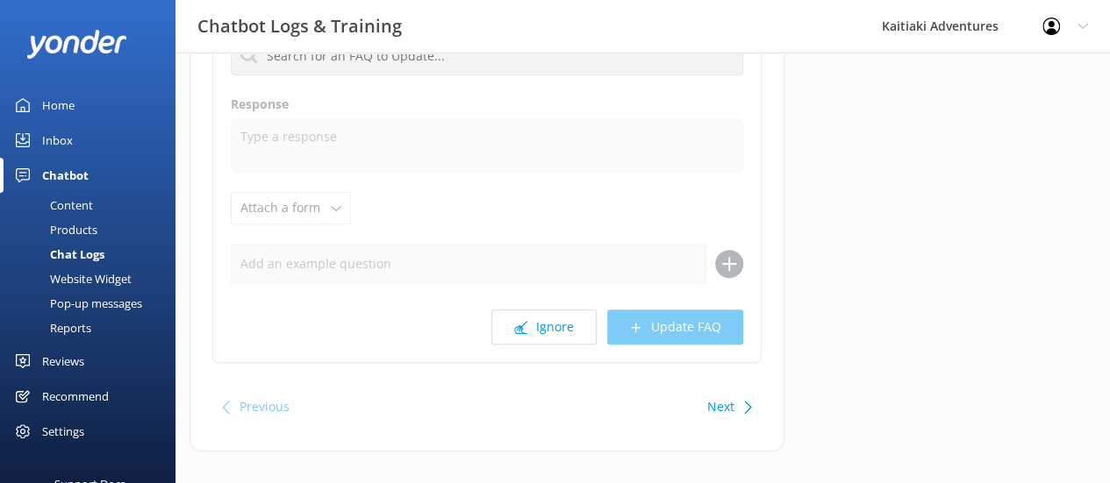
scroll to position [259, 0]
click at [556, 324] on button "Ignore" at bounding box center [543, 324] width 105 height 35
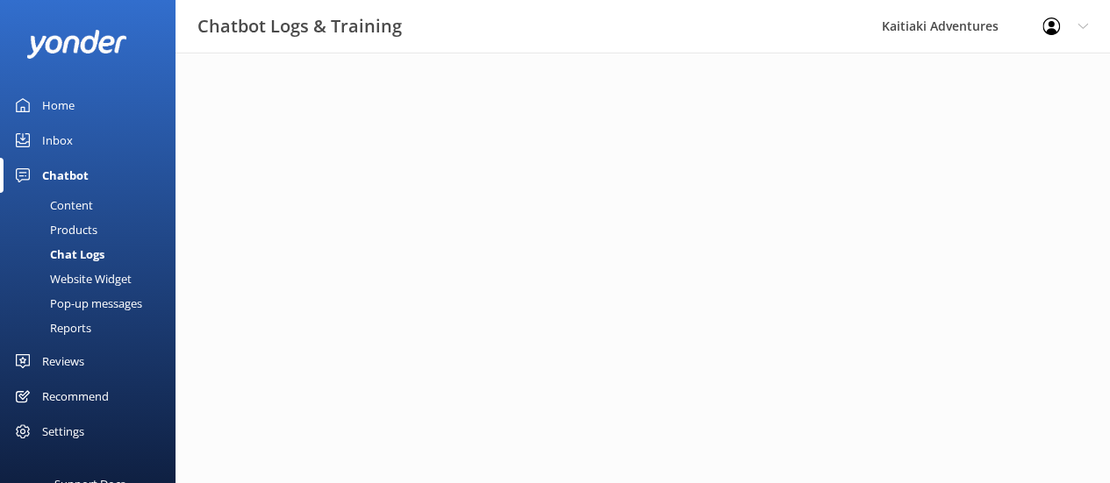
scroll to position [0, 0]
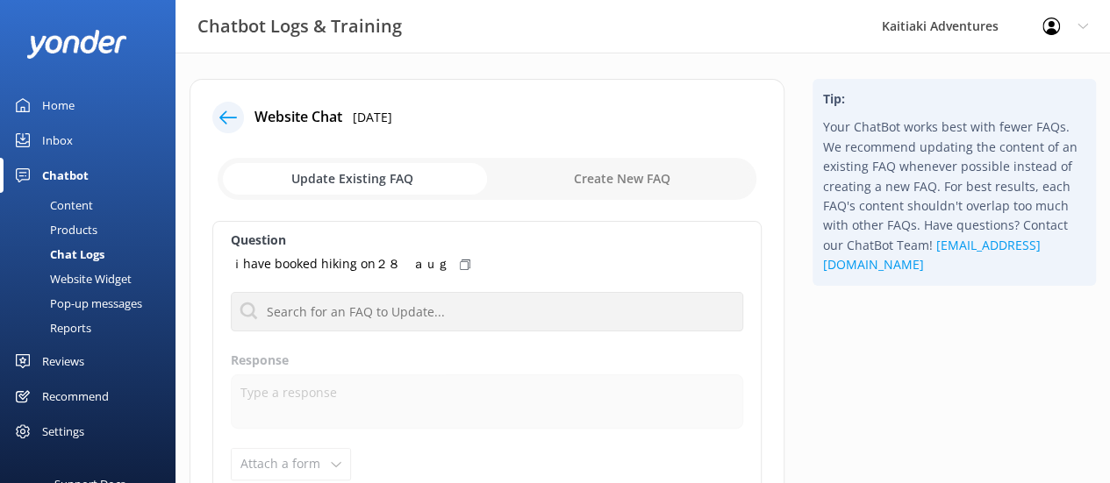
scroll to position [254, 0]
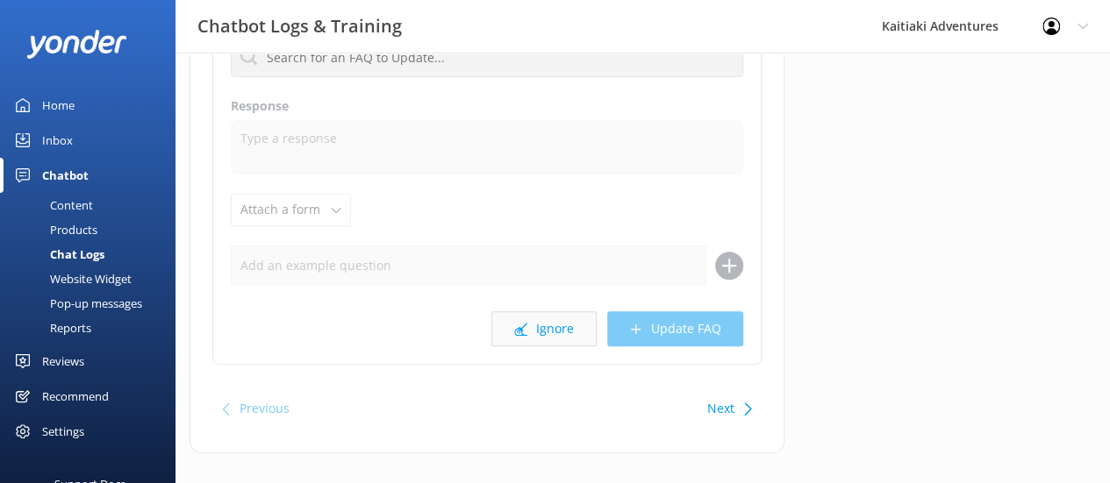
click at [546, 326] on button "Ignore" at bounding box center [543, 328] width 105 height 35
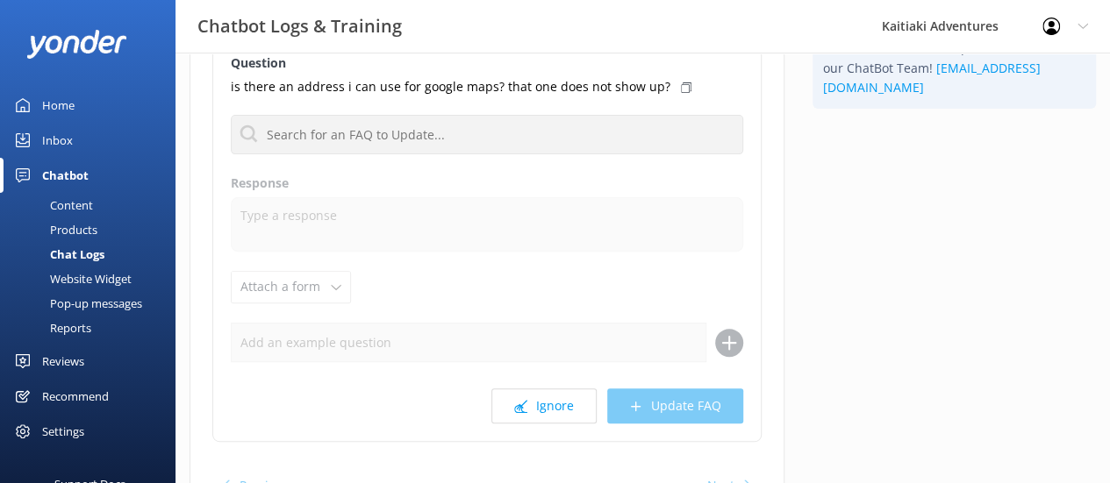
scroll to position [181, 0]
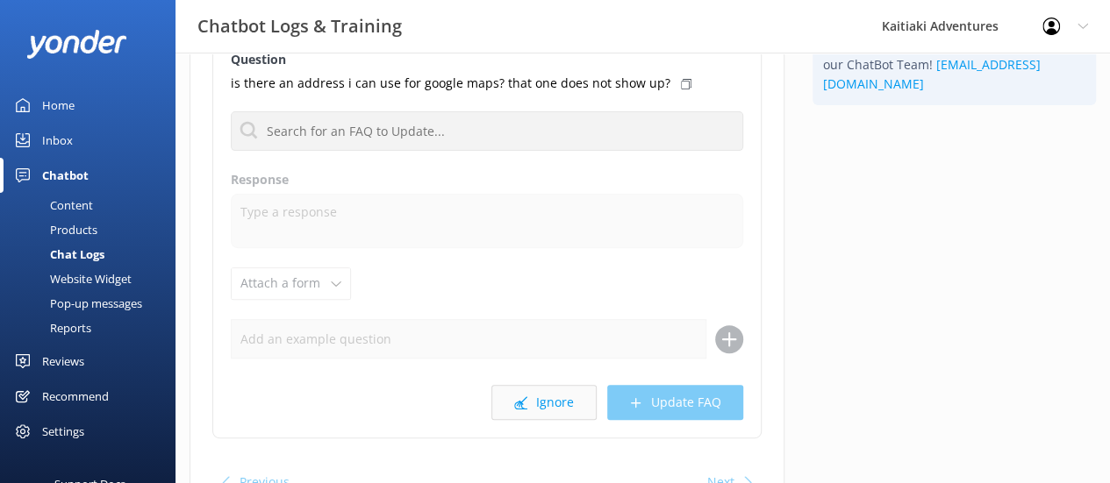
click at [540, 394] on button "Ignore" at bounding box center [543, 402] width 105 height 35
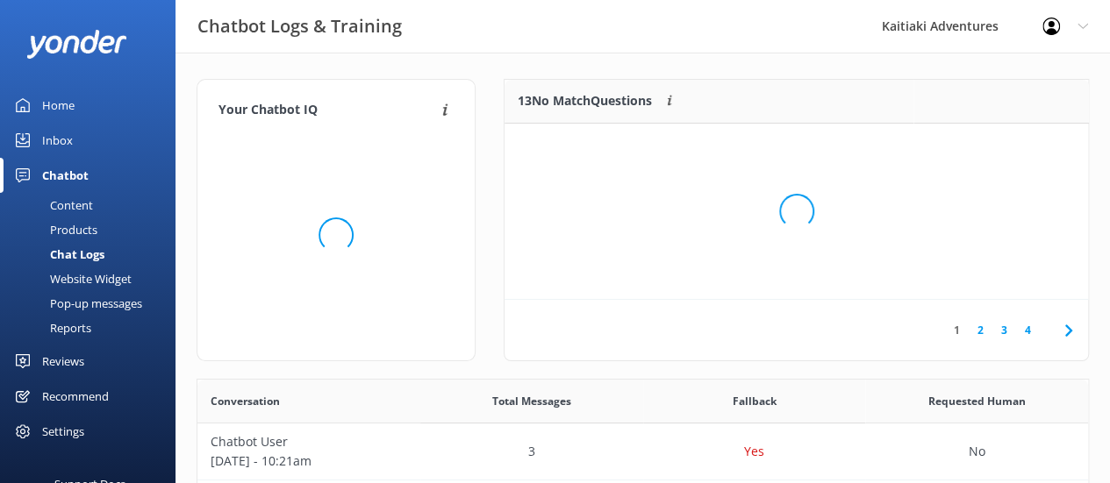
scroll to position [205, 570]
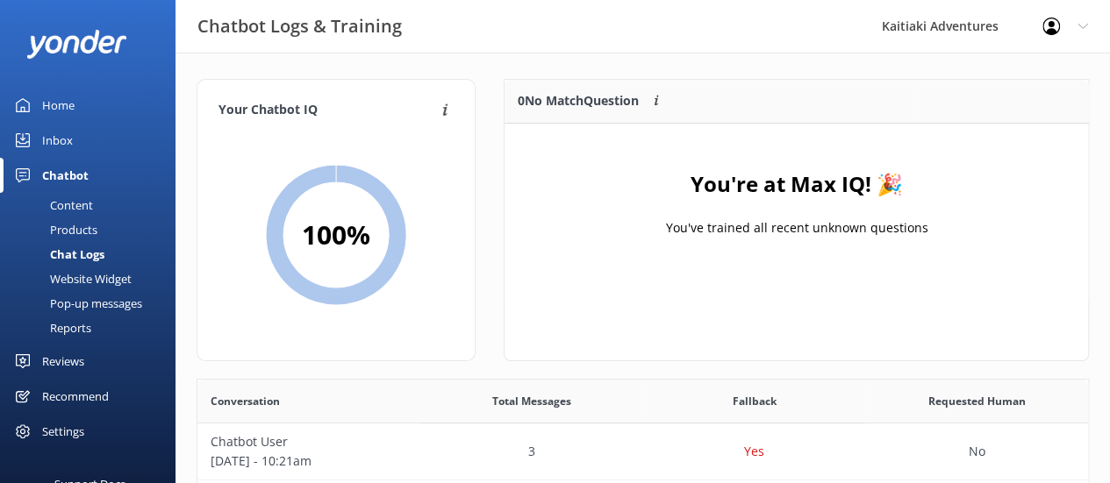
click at [46, 108] on div "Home" at bounding box center [58, 105] width 32 height 35
